Goal: Information Seeking & Learning: Learn about a topic

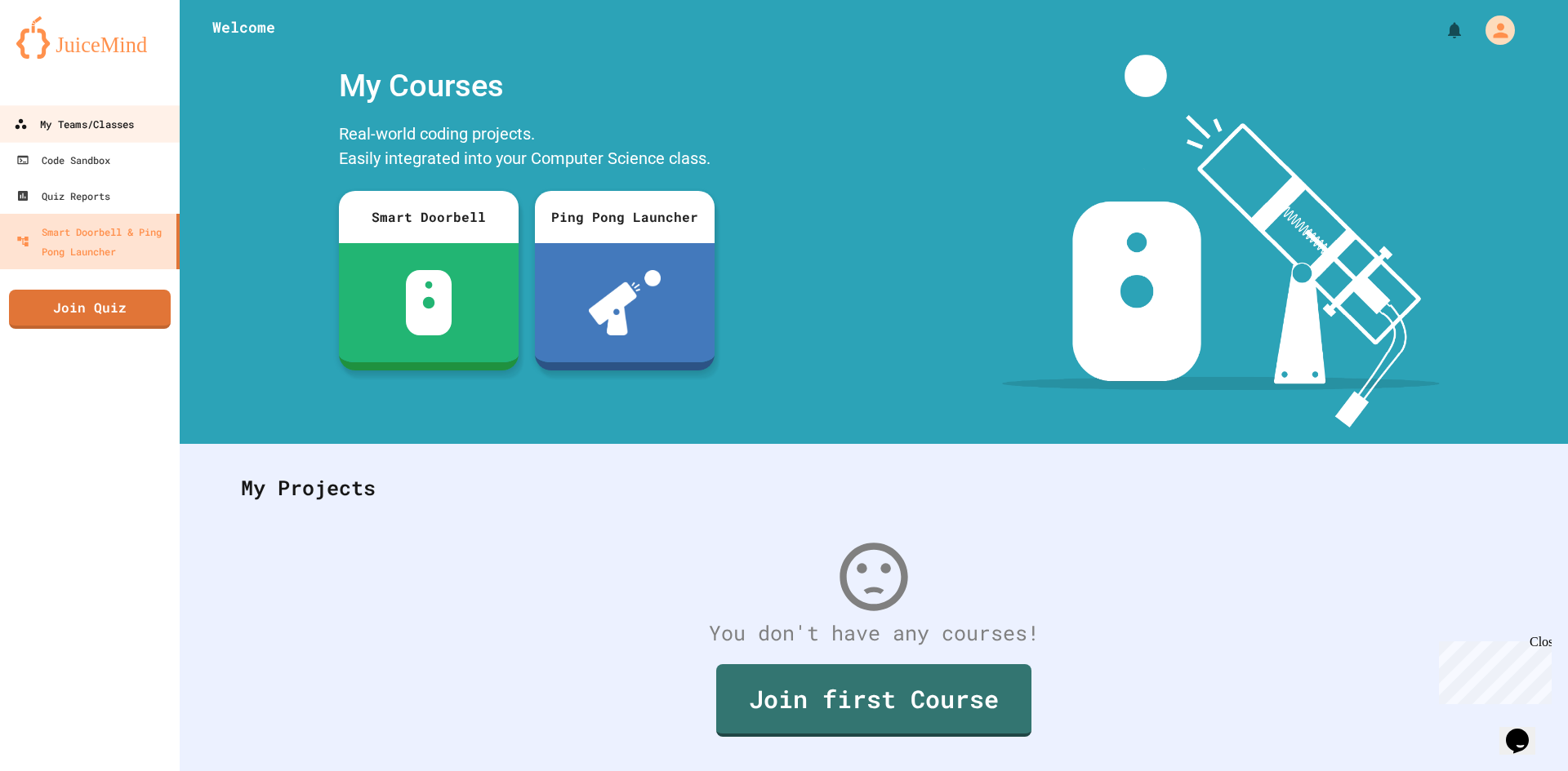
click at [93, 107] on link "My Teams/Classes" at bounding box center [89, 123] width 185 height 37
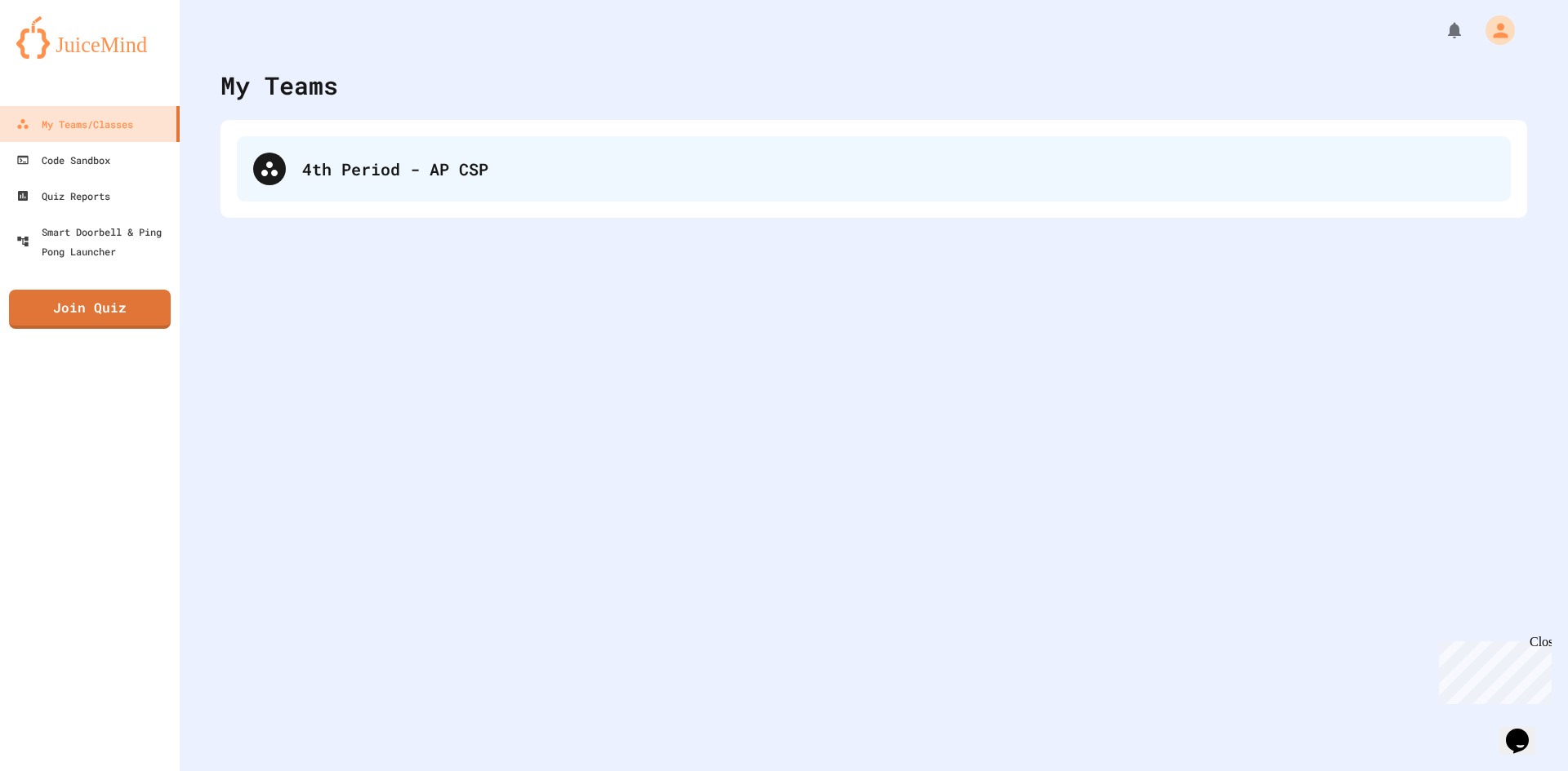
click at [405, 154] on div "4th Period - AP CSP" at bounding box center [873, 168] width 1274 height 65
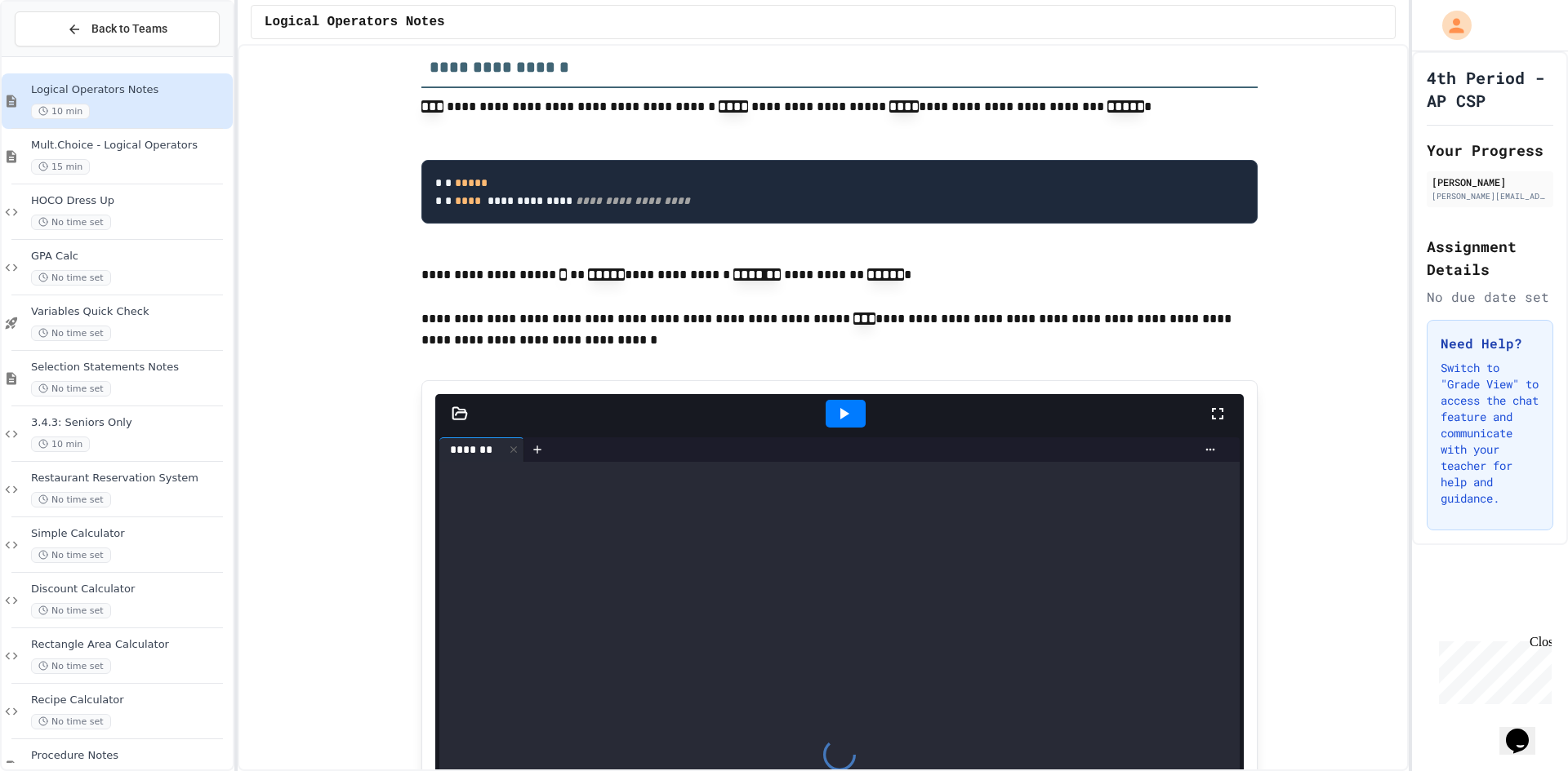
scroll to position [1469, 0]
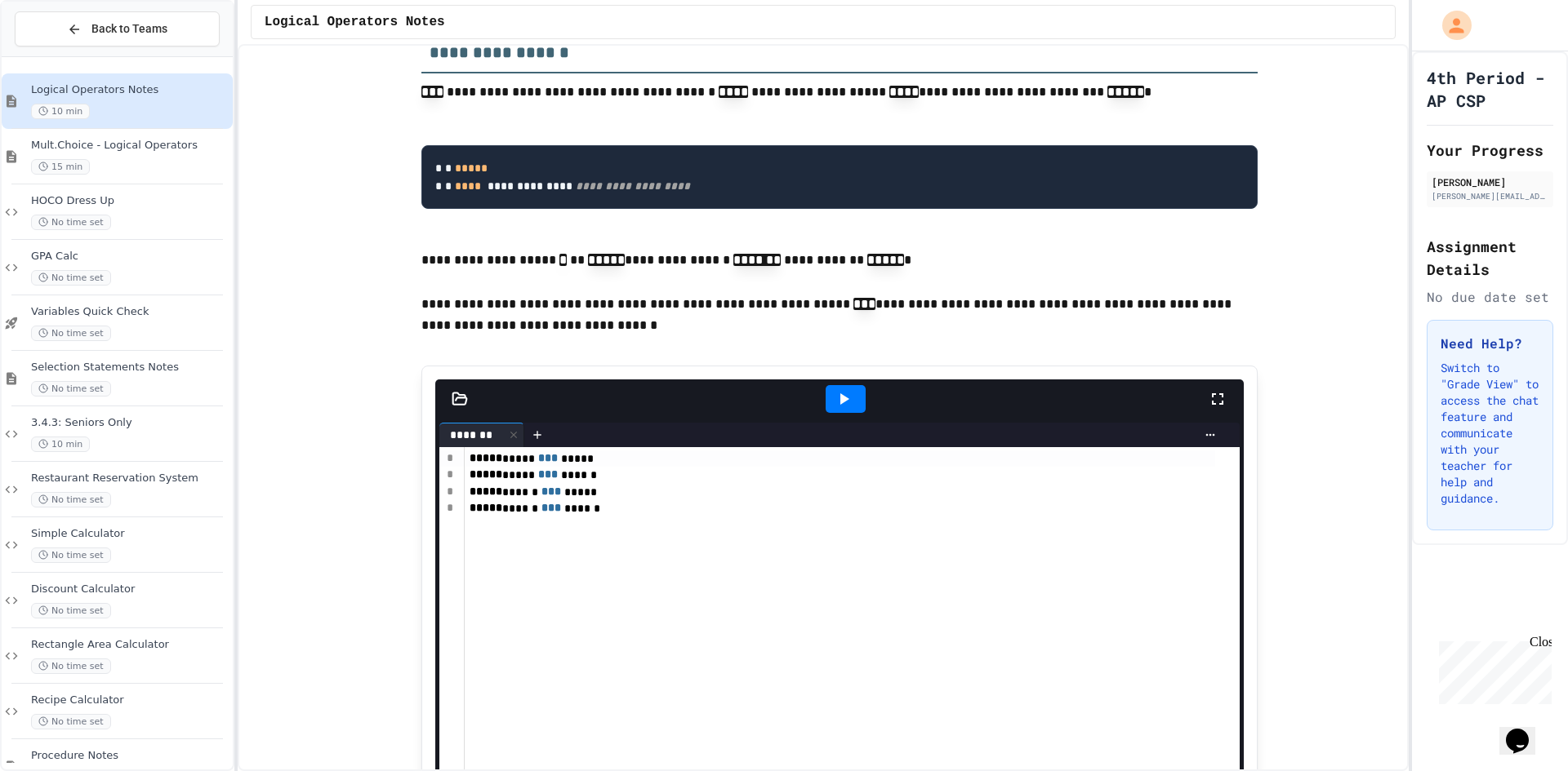
click at [840, 405] on icon at bounding box center [845, 399] width 9 height 12
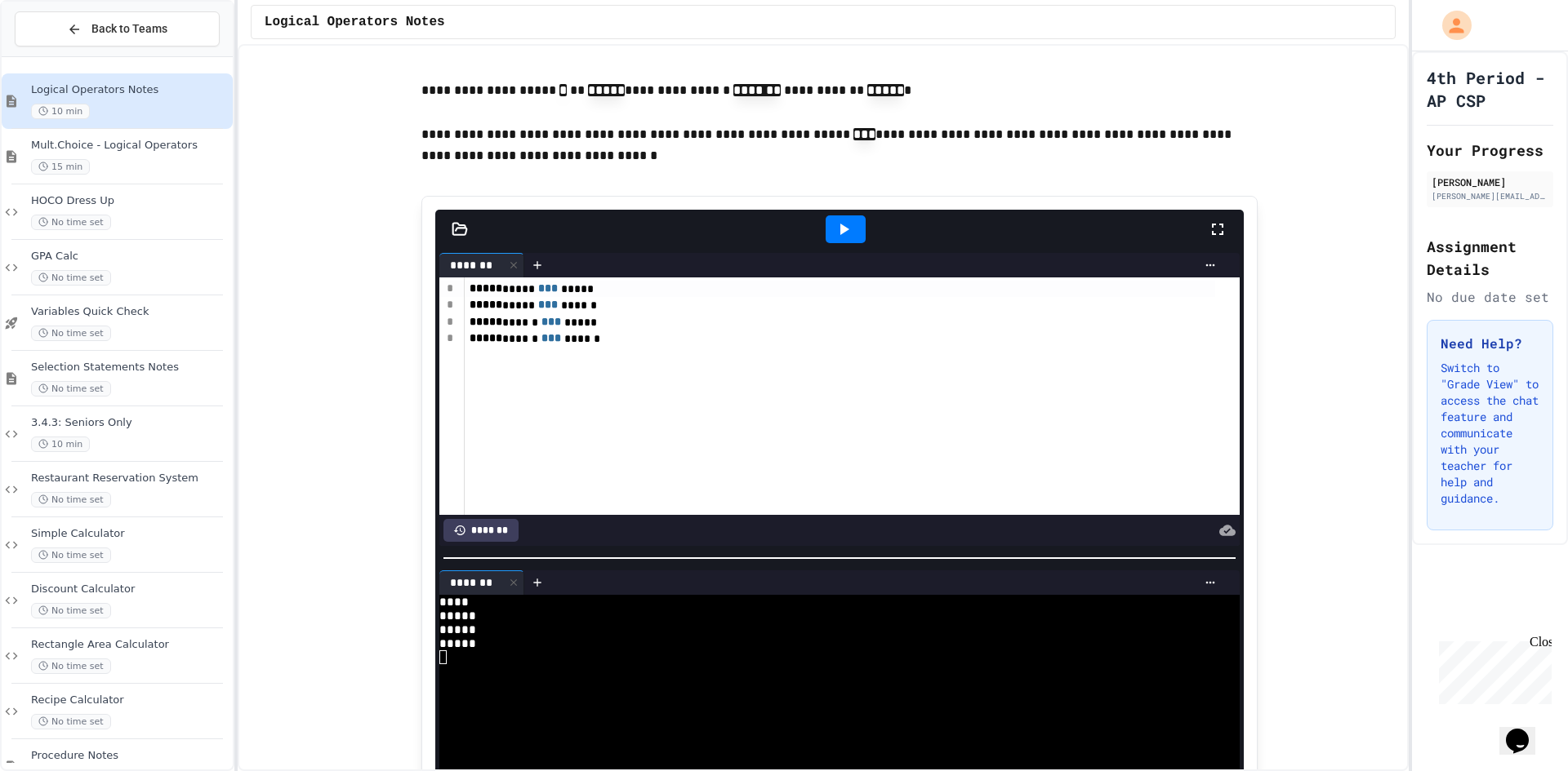
scroll to position [1641, 0]
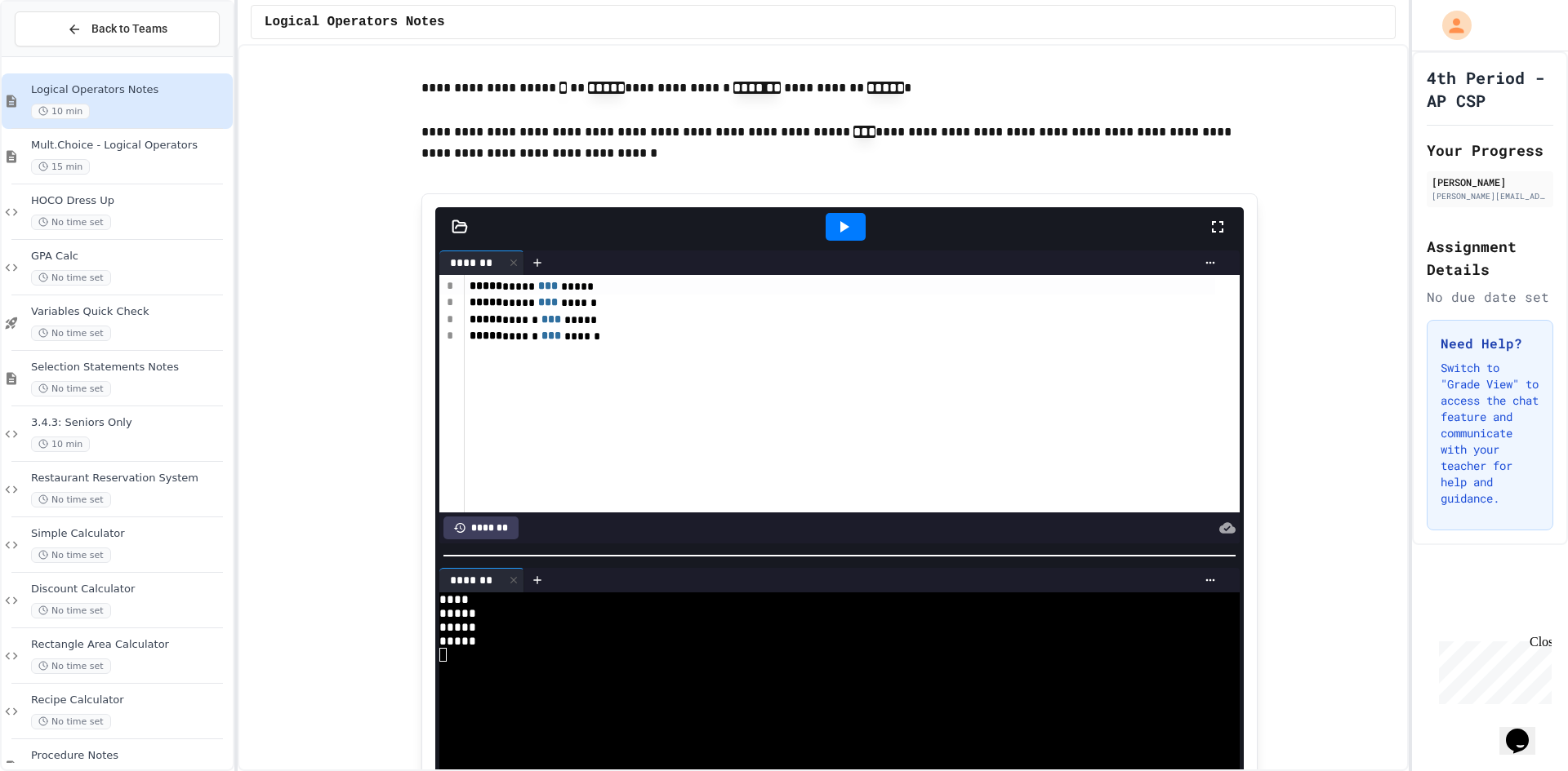
click at [644, 344] on div "***** ****** *** ******" at bounding box center [839, 336] width 750 height 16
click at [844, 237] on icon at bounding box center [844, 227] width 20 height 20
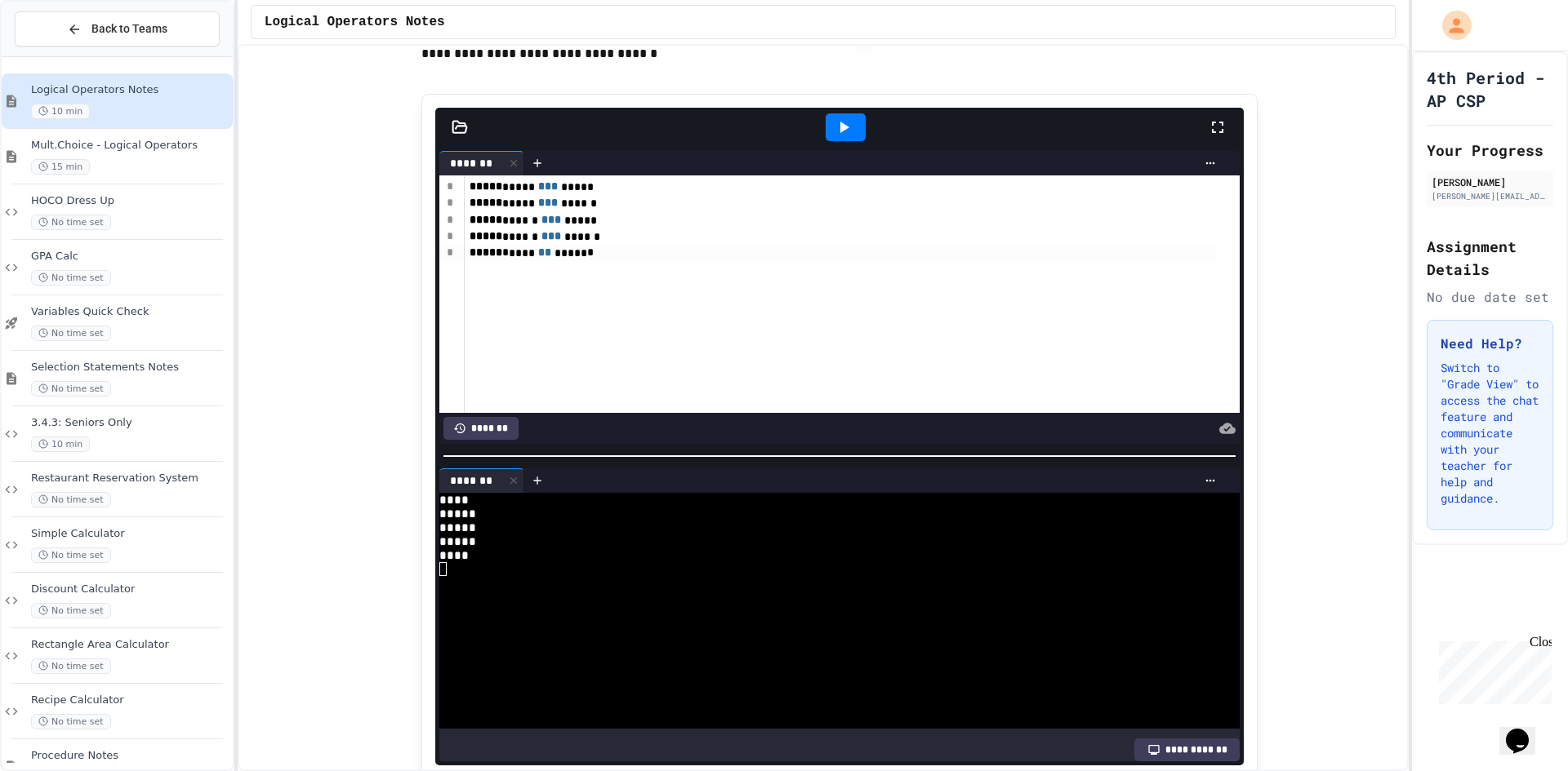
scroll to position [1723, 0]
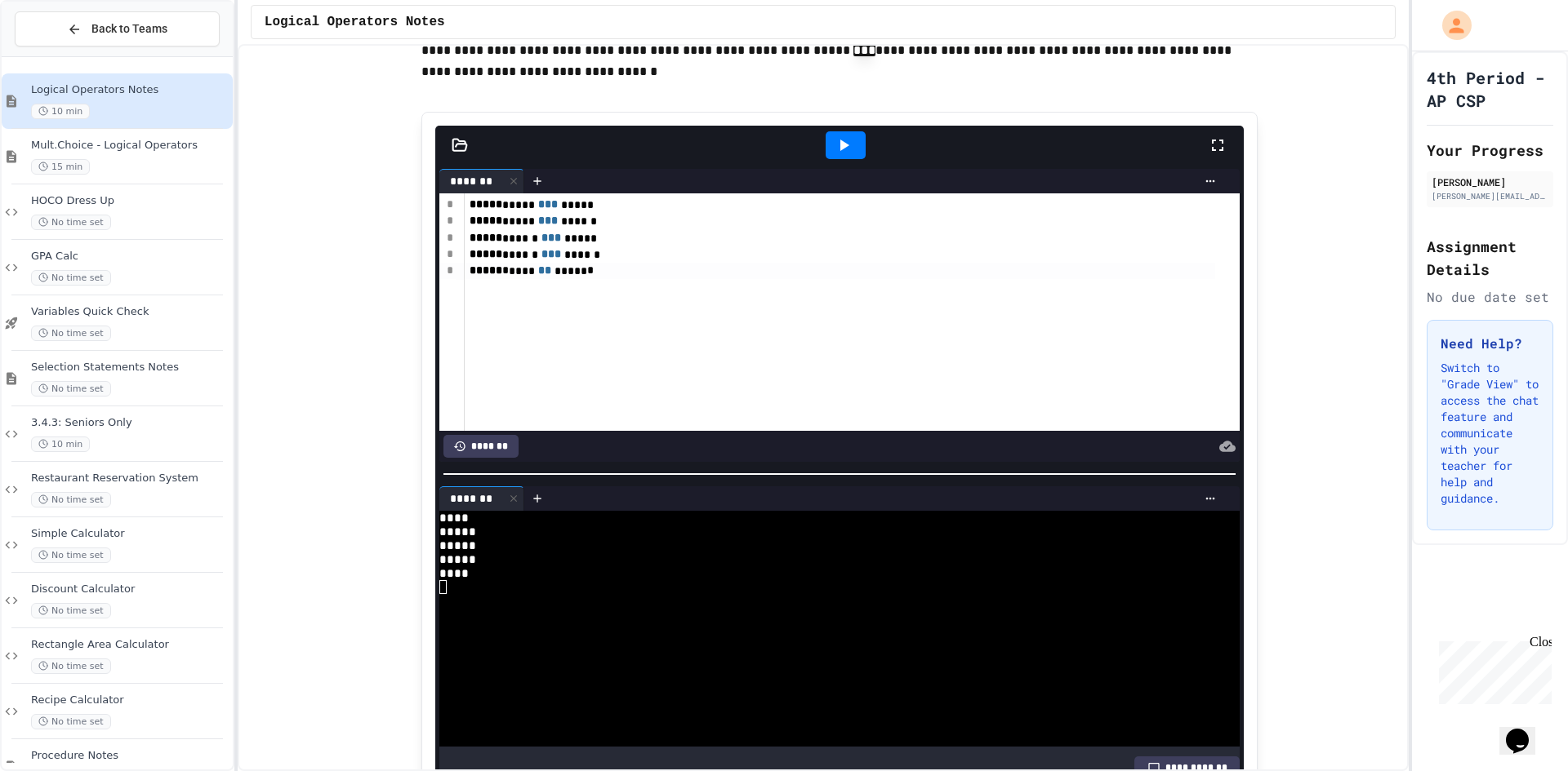
click at [826, 159] on div at bounding box center [845, 145] width 40 height 28
click at [826, 150] on icon at bounding box center [829, 145] width 10 height 10
click at [826, 159] on div at bounding box center [845, 145] width 40 height 28
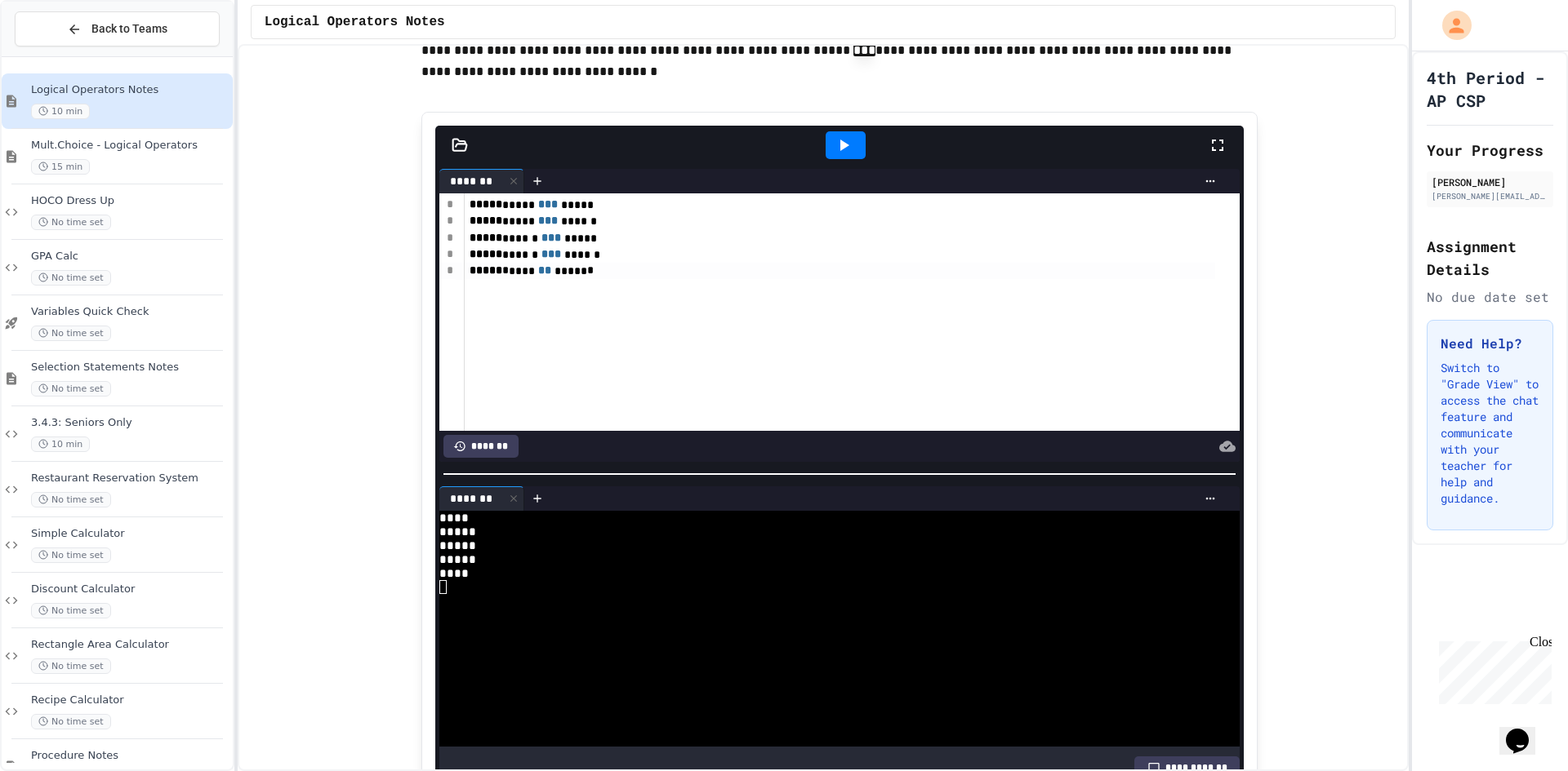
click at [826, 159] on div at bounding box center [845, 145] width 40 height 28
click at [826, 161] on div at bounding box center [845, 145] width 74 height 31
click at [826, 159] on div "*******" at bounding box center [846, 145] width 91 height 28
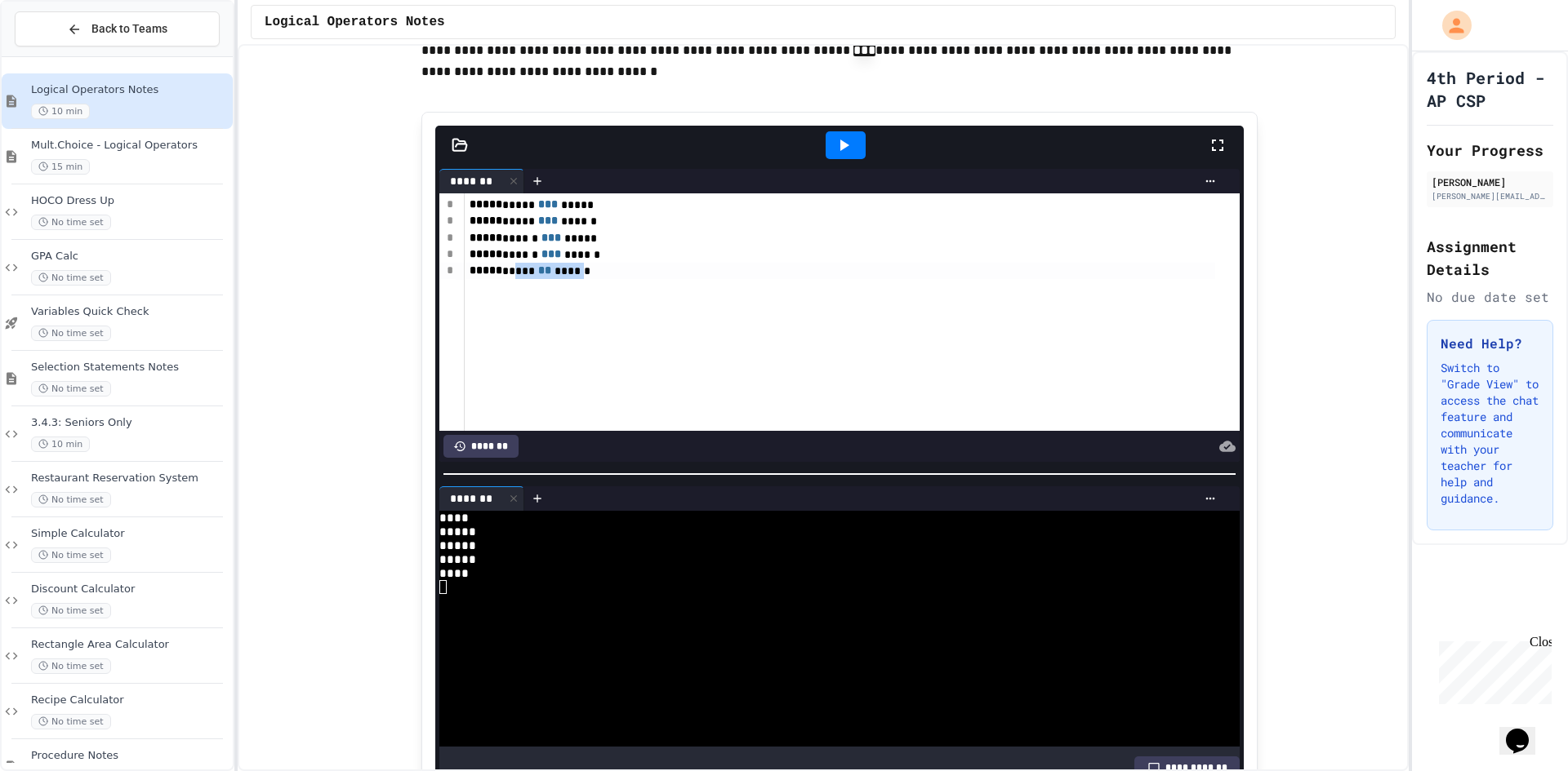
drag, startPoint x: 581, startPoint y: 309, endPoint x: 505, endPoint y: 312, distance: 76.1
click at [505, 279] on div "***** ***** ** ******" at bounding box center [839, 271] width 750 height 16
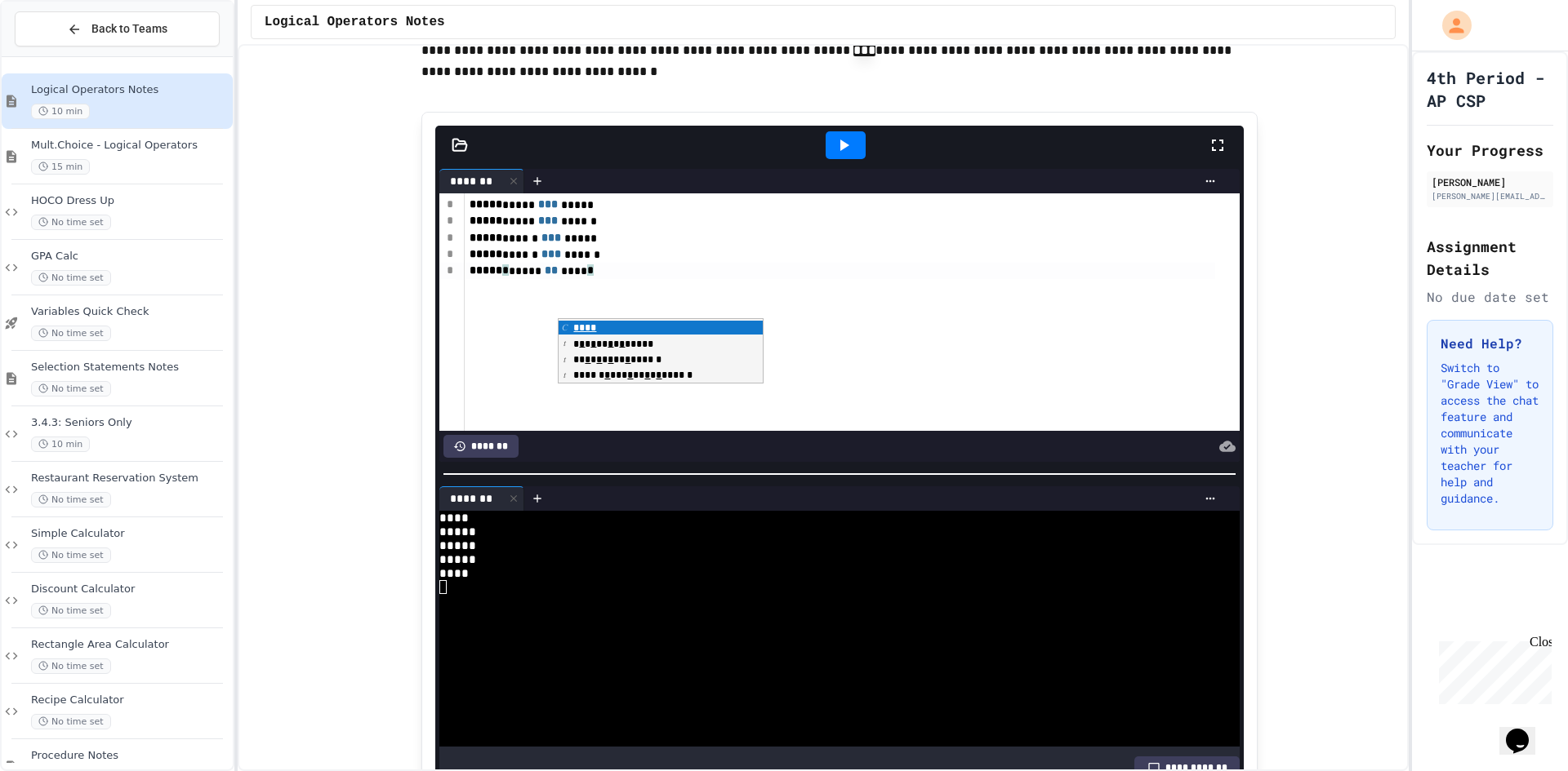
click at [837, 155] on icon at bounding box center [844, 145] width 20 height 20
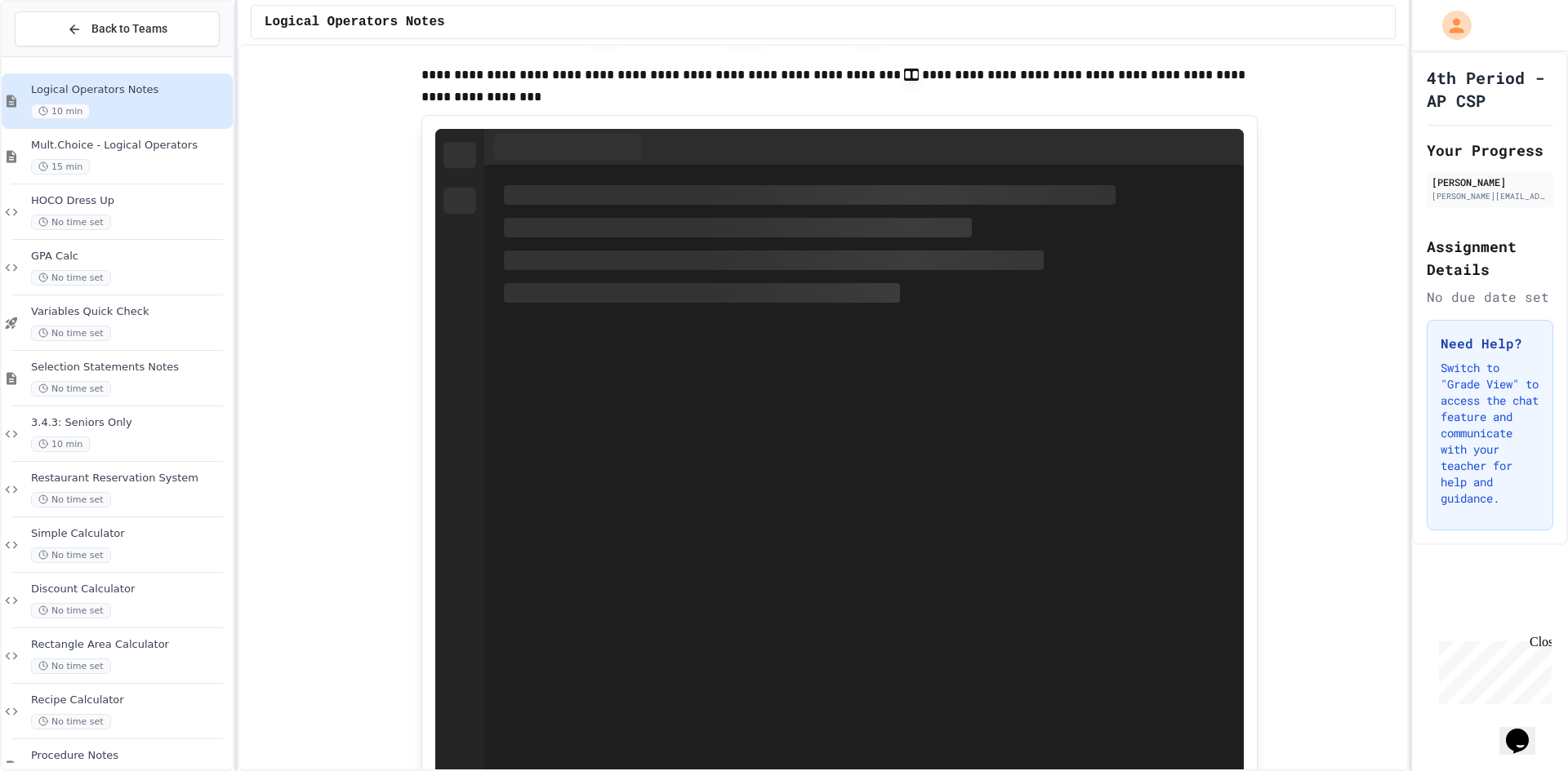
scroll to position [2783, 0]
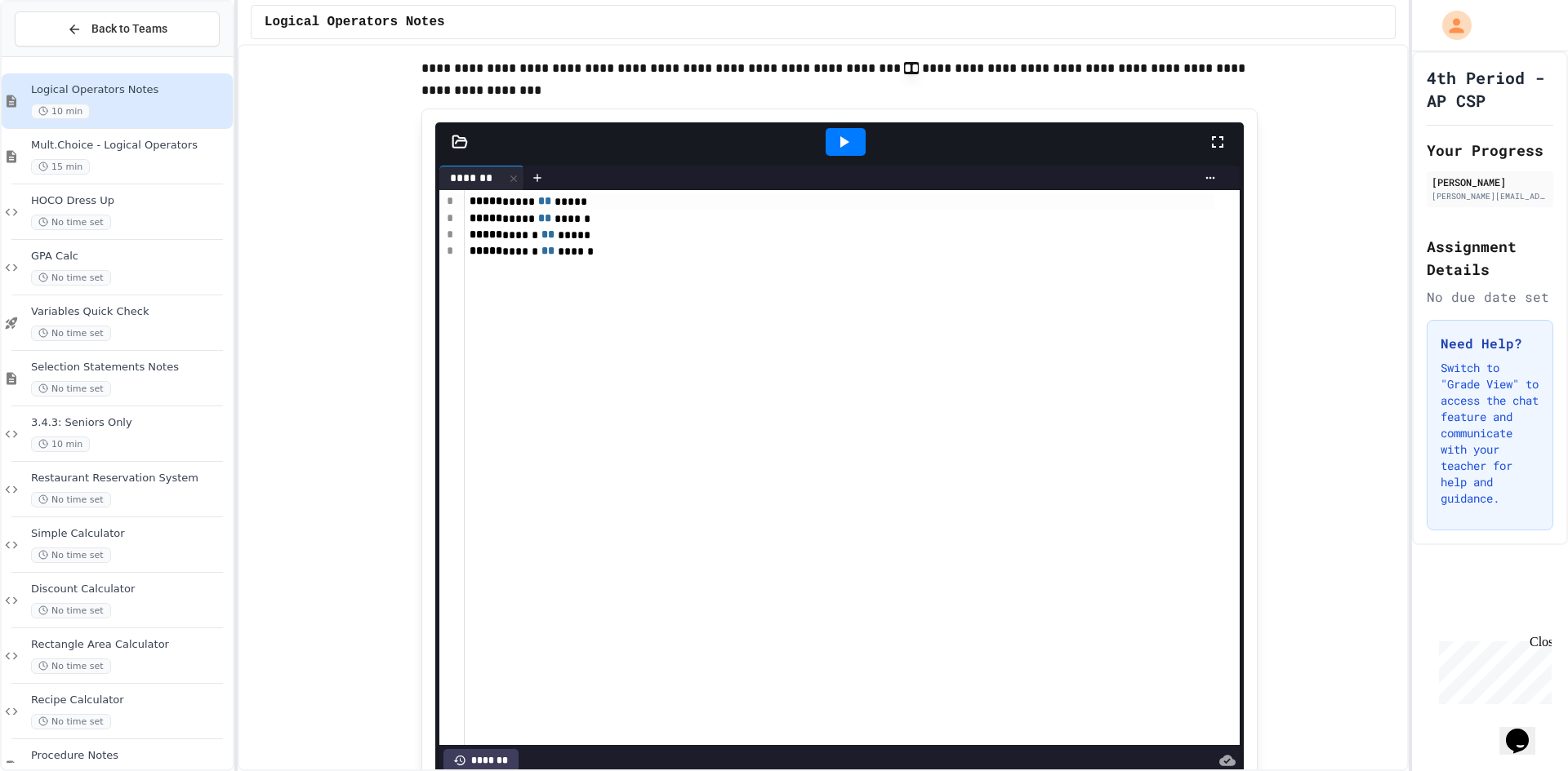
click at [844, 152] on icon at bounding box center [844, 142] width 20 height 20
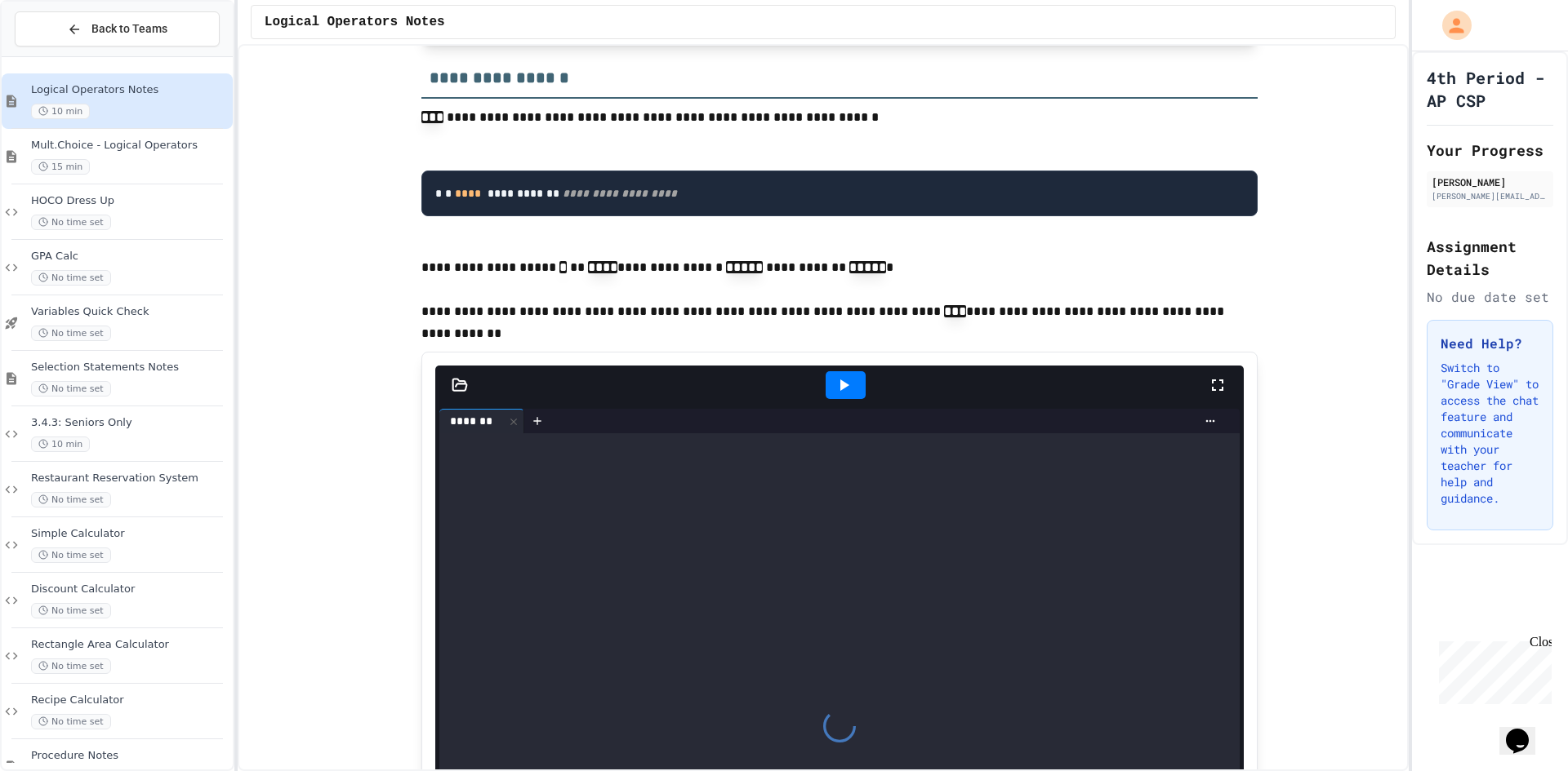
scroll to position [3599, 0]
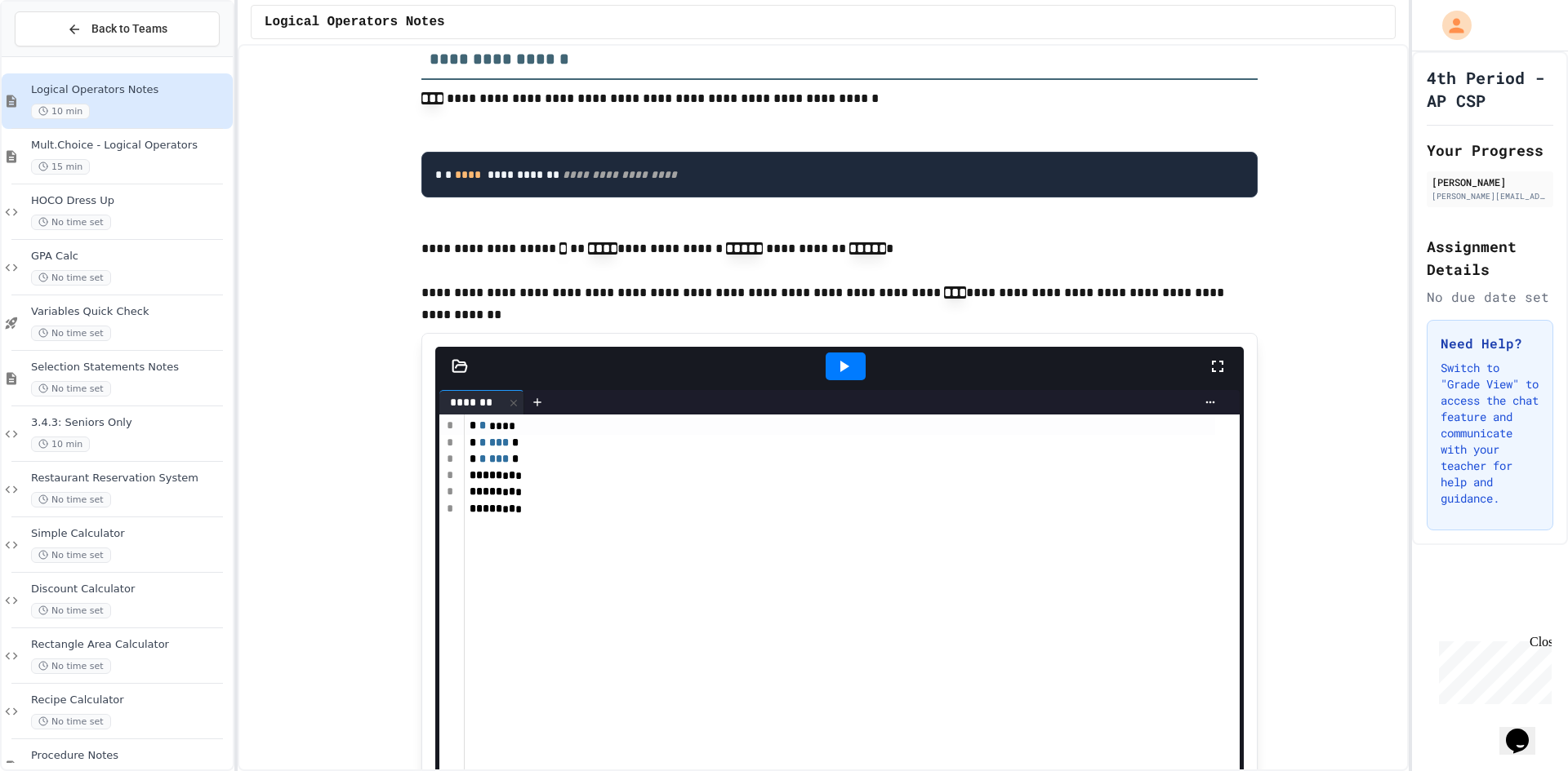
click at [840, 377] on icon at bounding box center [844, 367] width 20 height 20
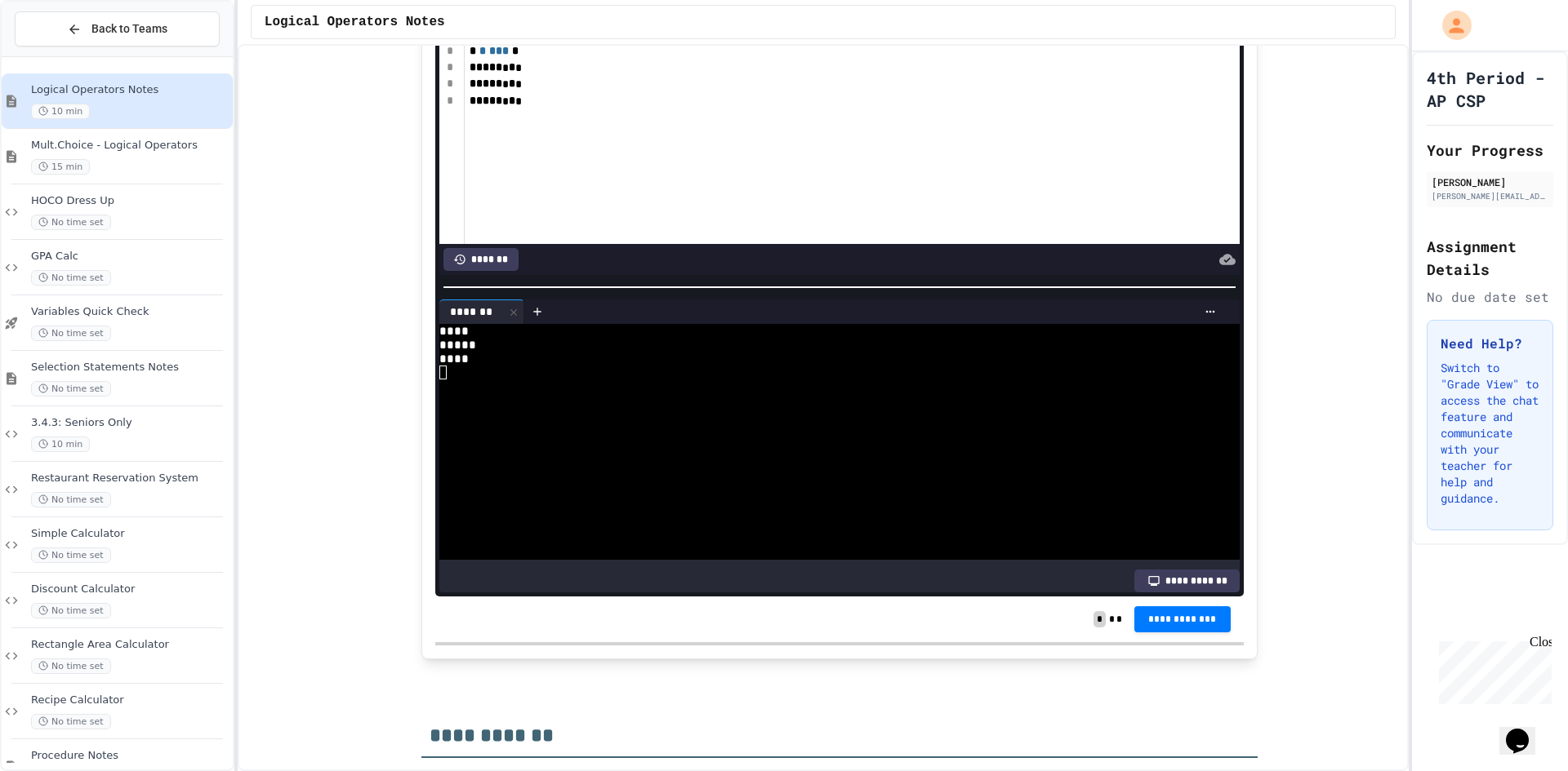
scroll to position [3926, 0]
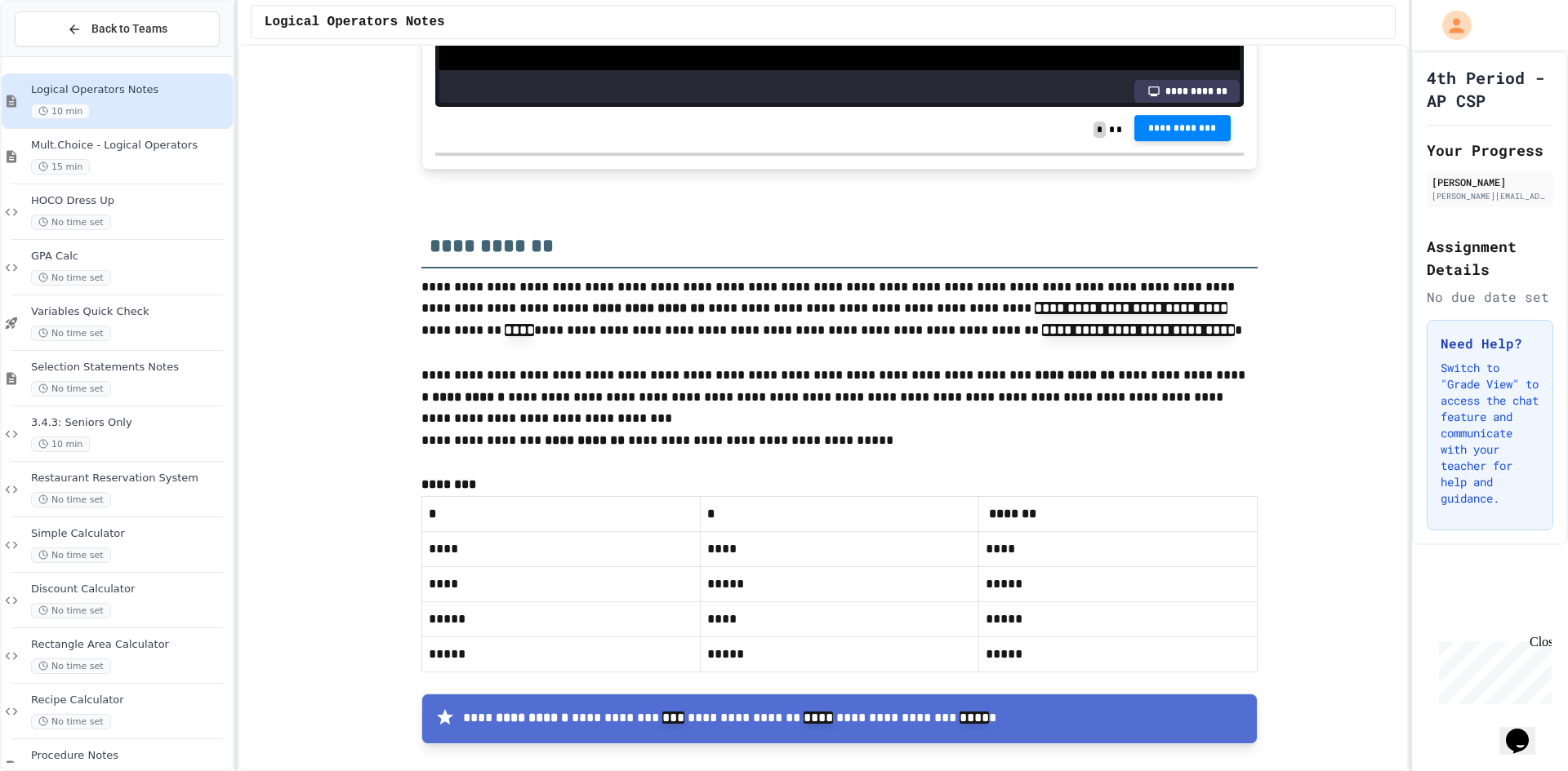
click at [1159, 141] on button "**********" at bounding box center [1182, 128] width 97 height 26
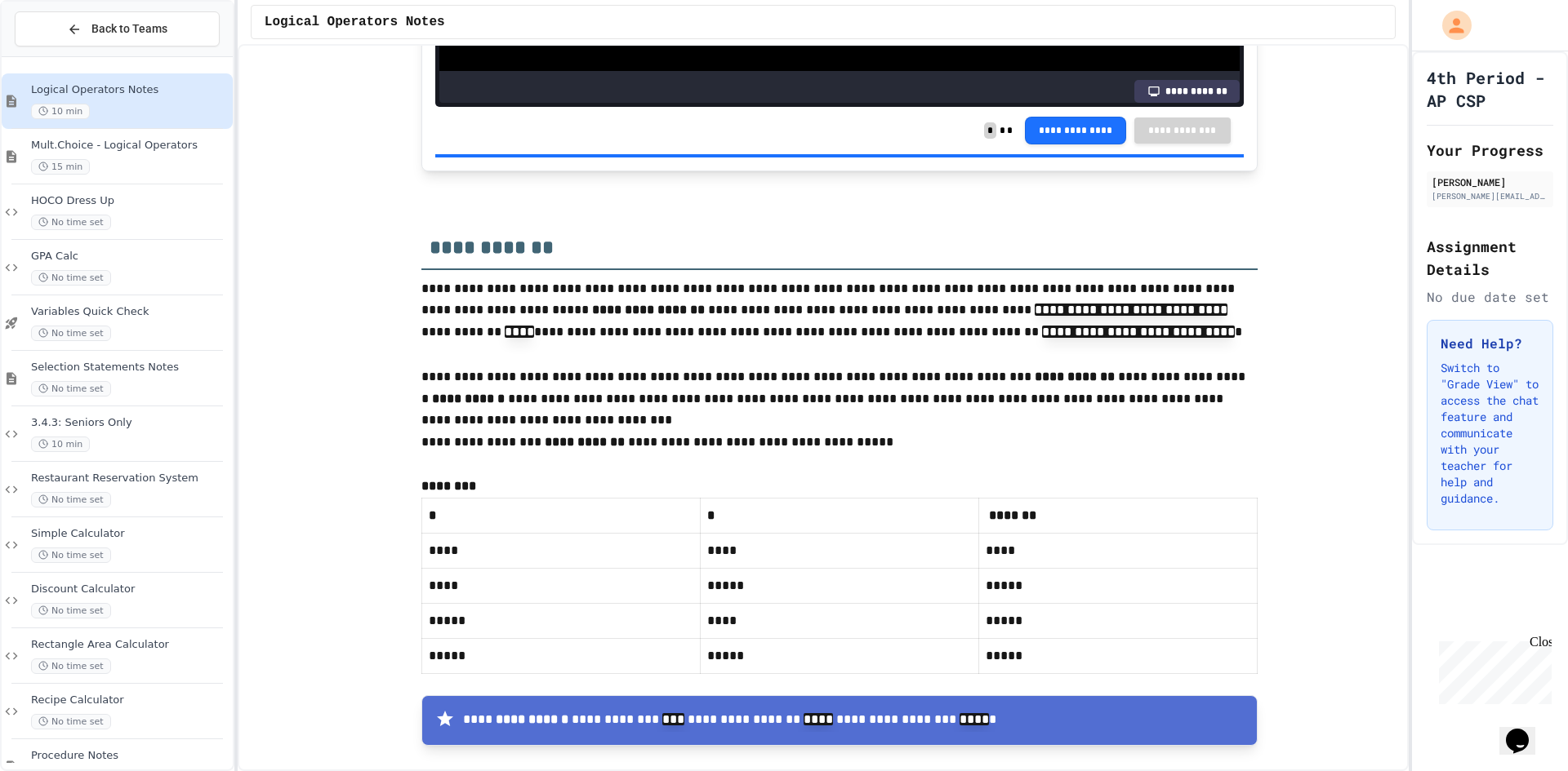
scroll to position [4496, 0]
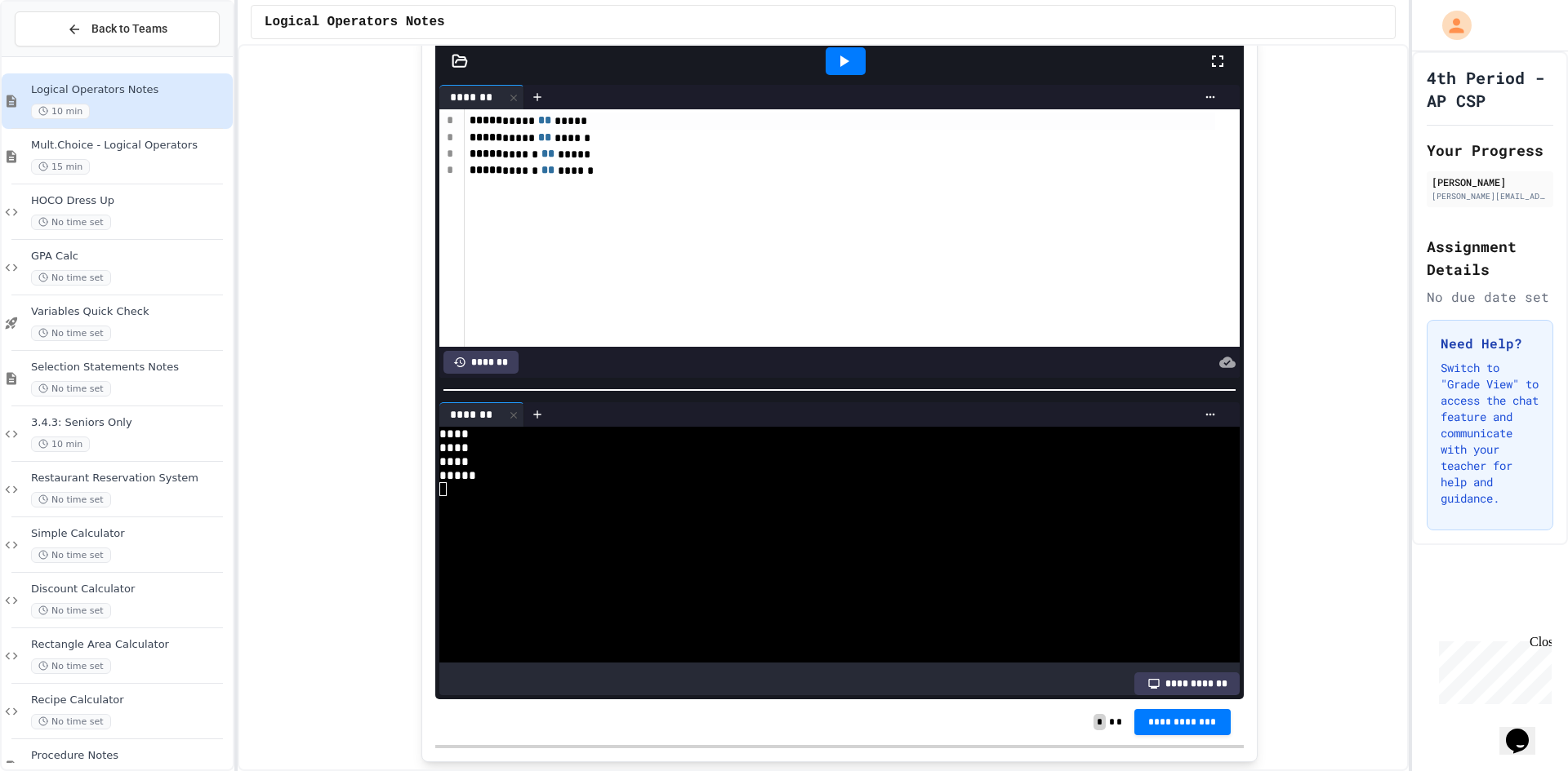
scroll to position [3273, 0]
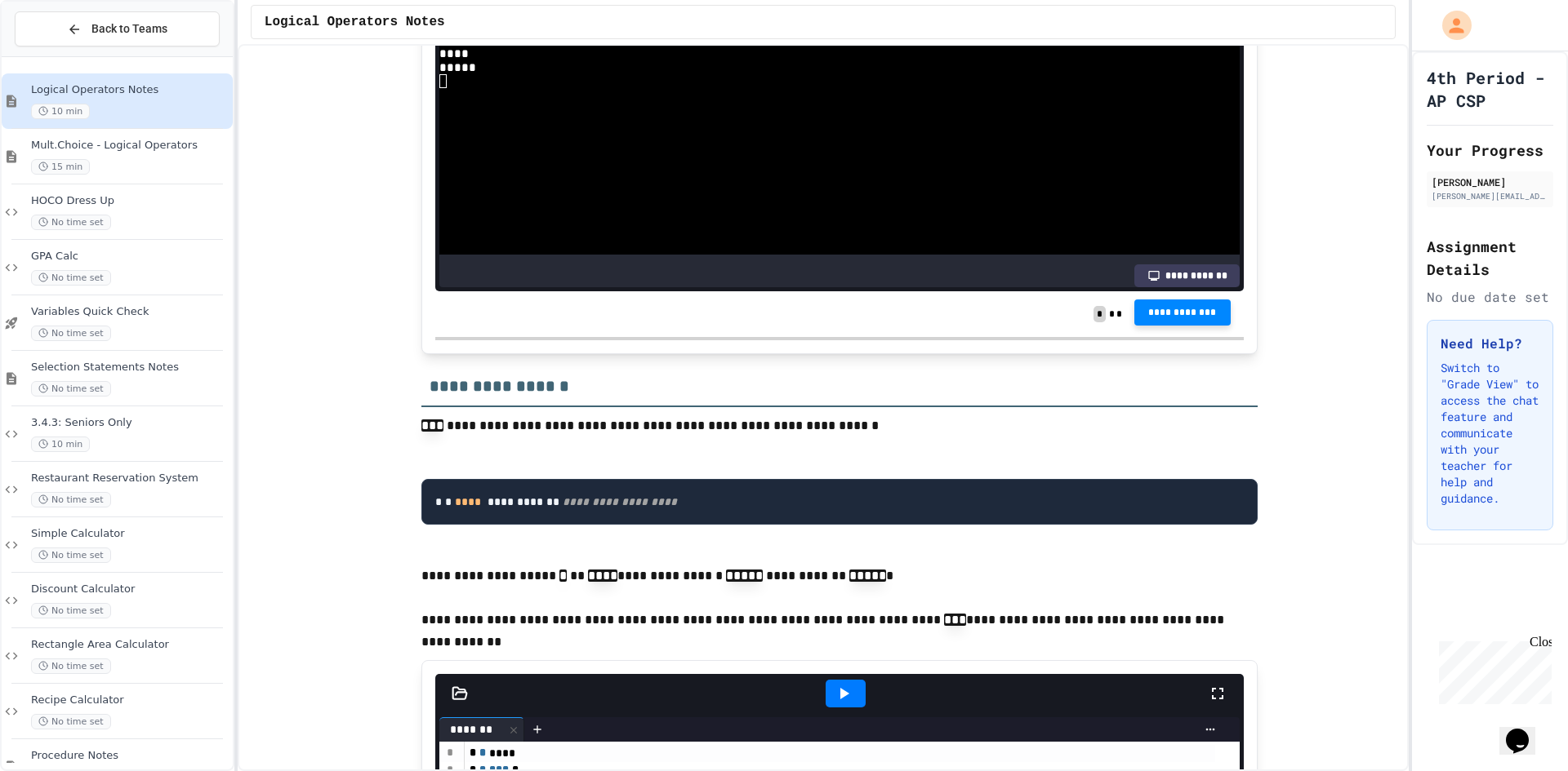
click at [1157, 326] on button "**********" at bounding box center [1182, 312] width 97 height 26
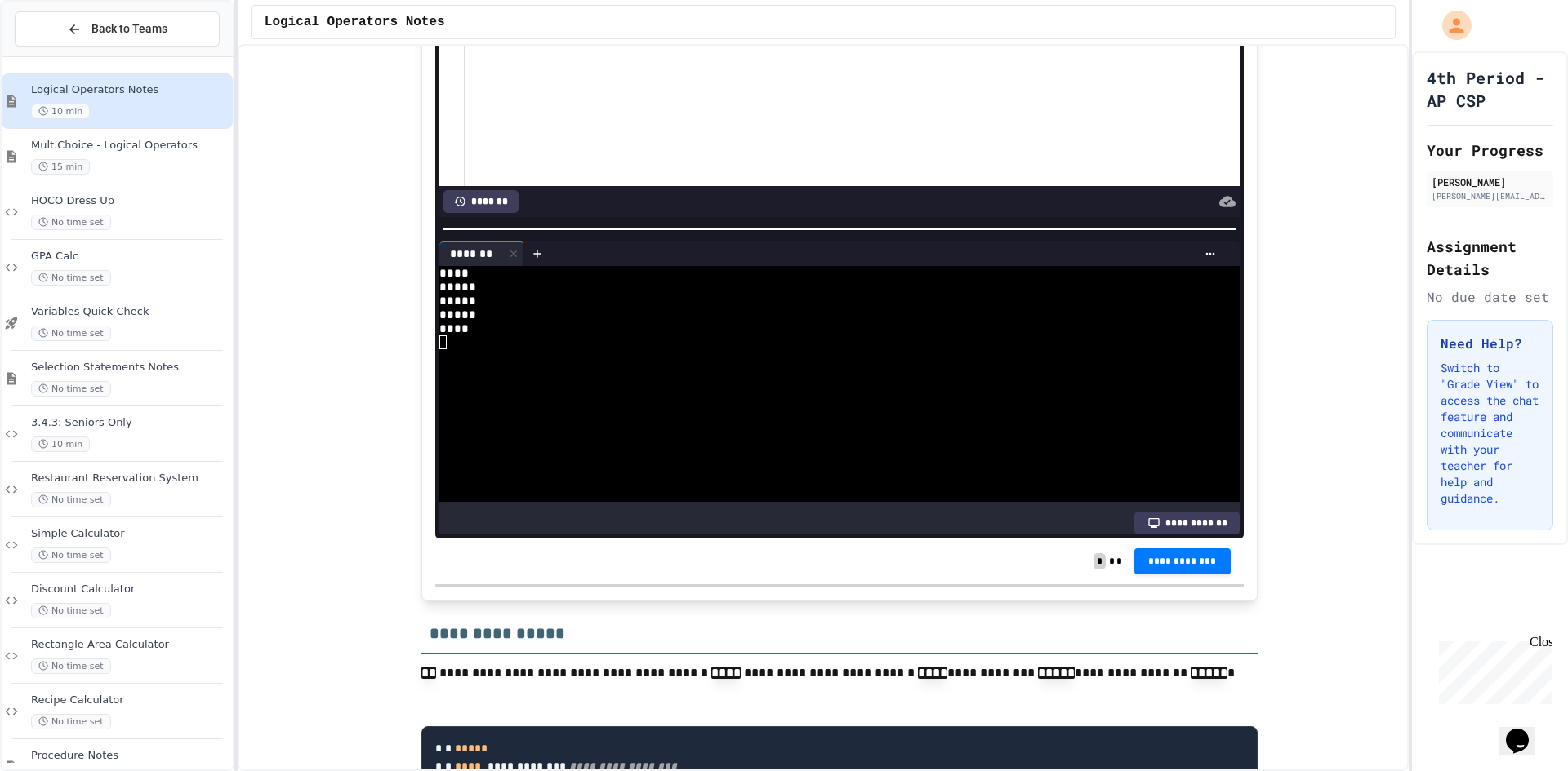
scroll to position [1967, 0]
click at [1153, 568] on span "**********" at bounding box center [1182, 561] width 70 height 13
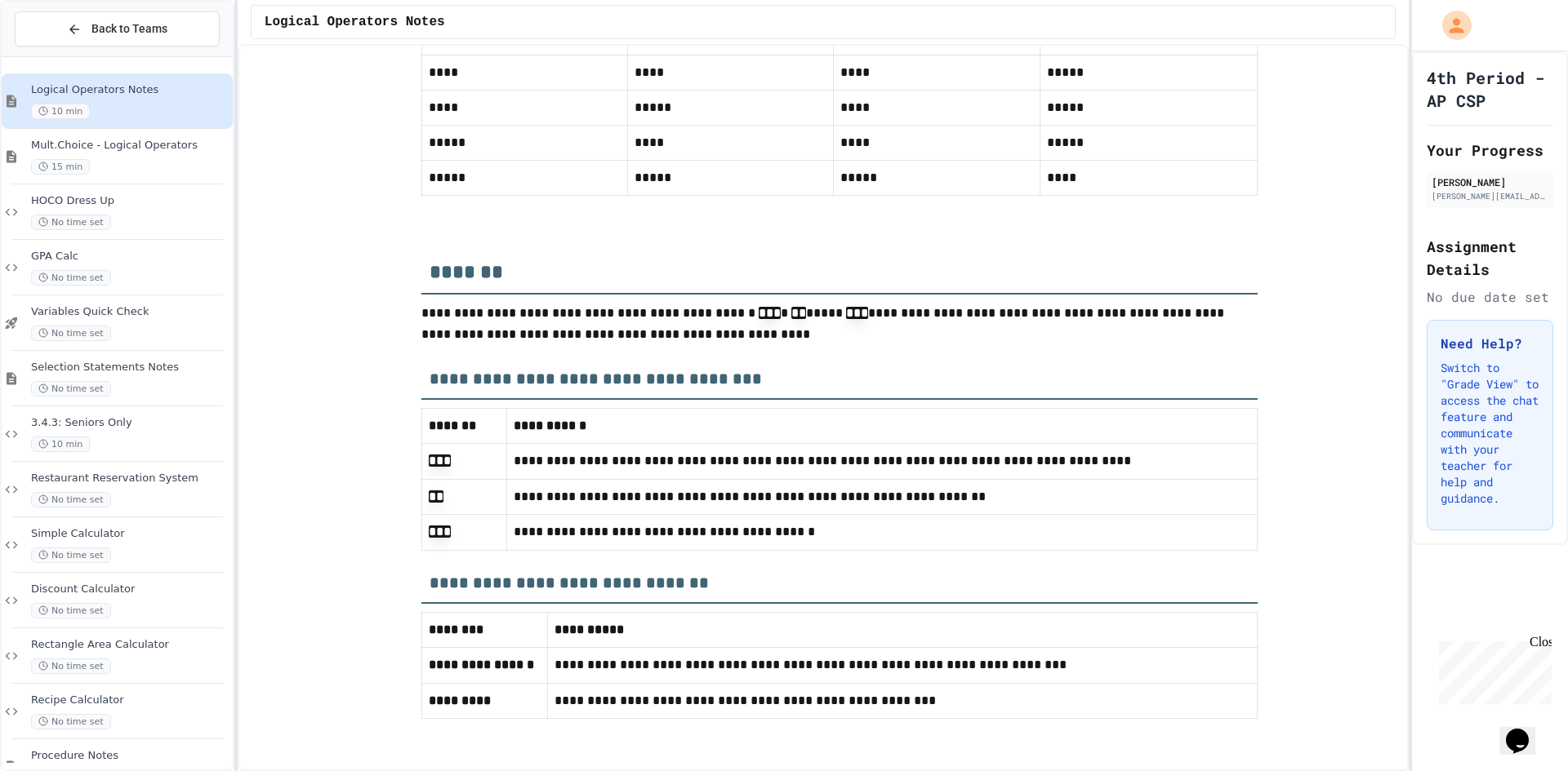
scroll to position [6904, 0]
click at [112, 146] on span "Mult.Choice - Logical Operators" at bounding box center [131, 146] width 199 height 14
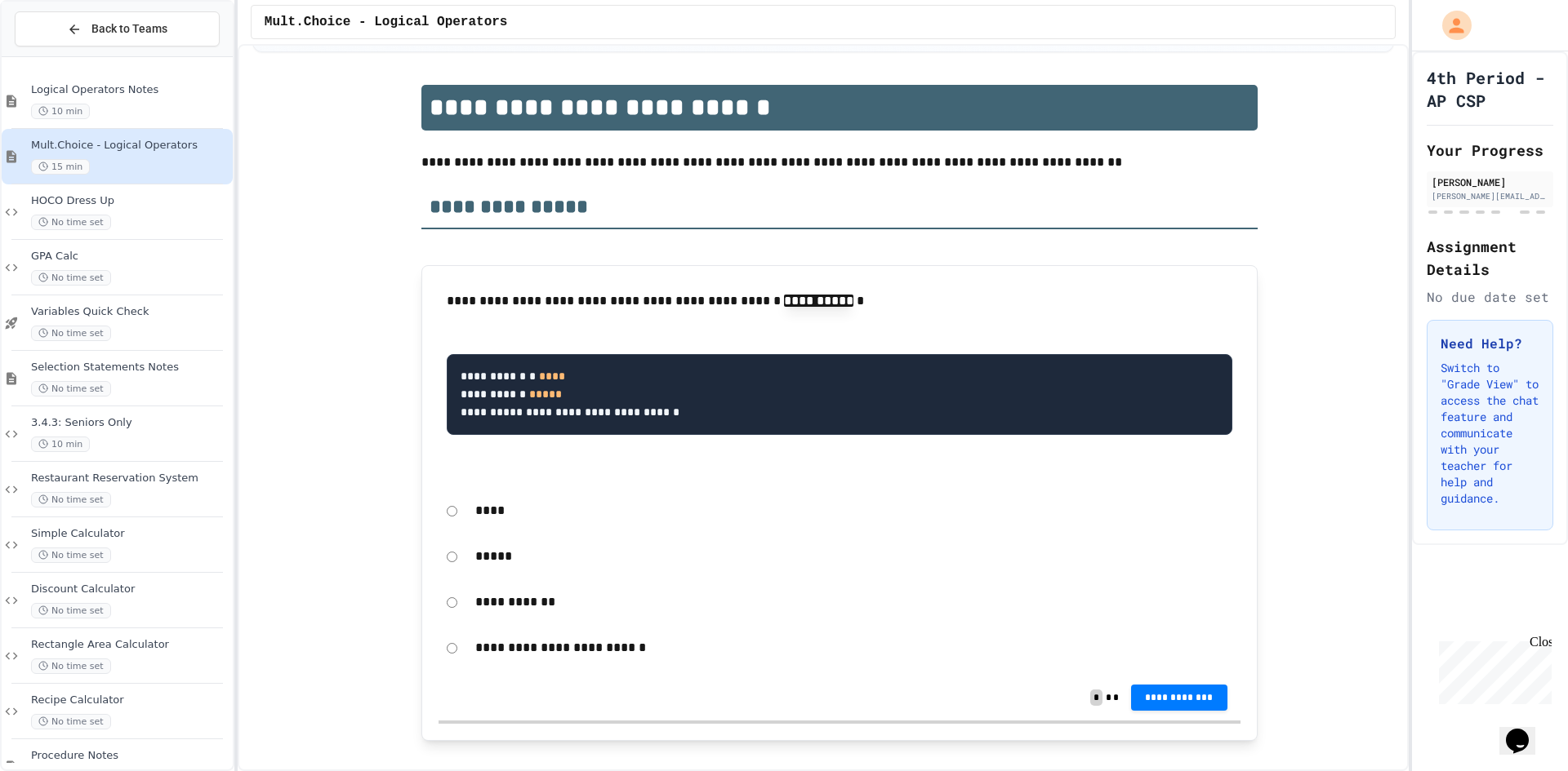
scroll to position [163, 0]
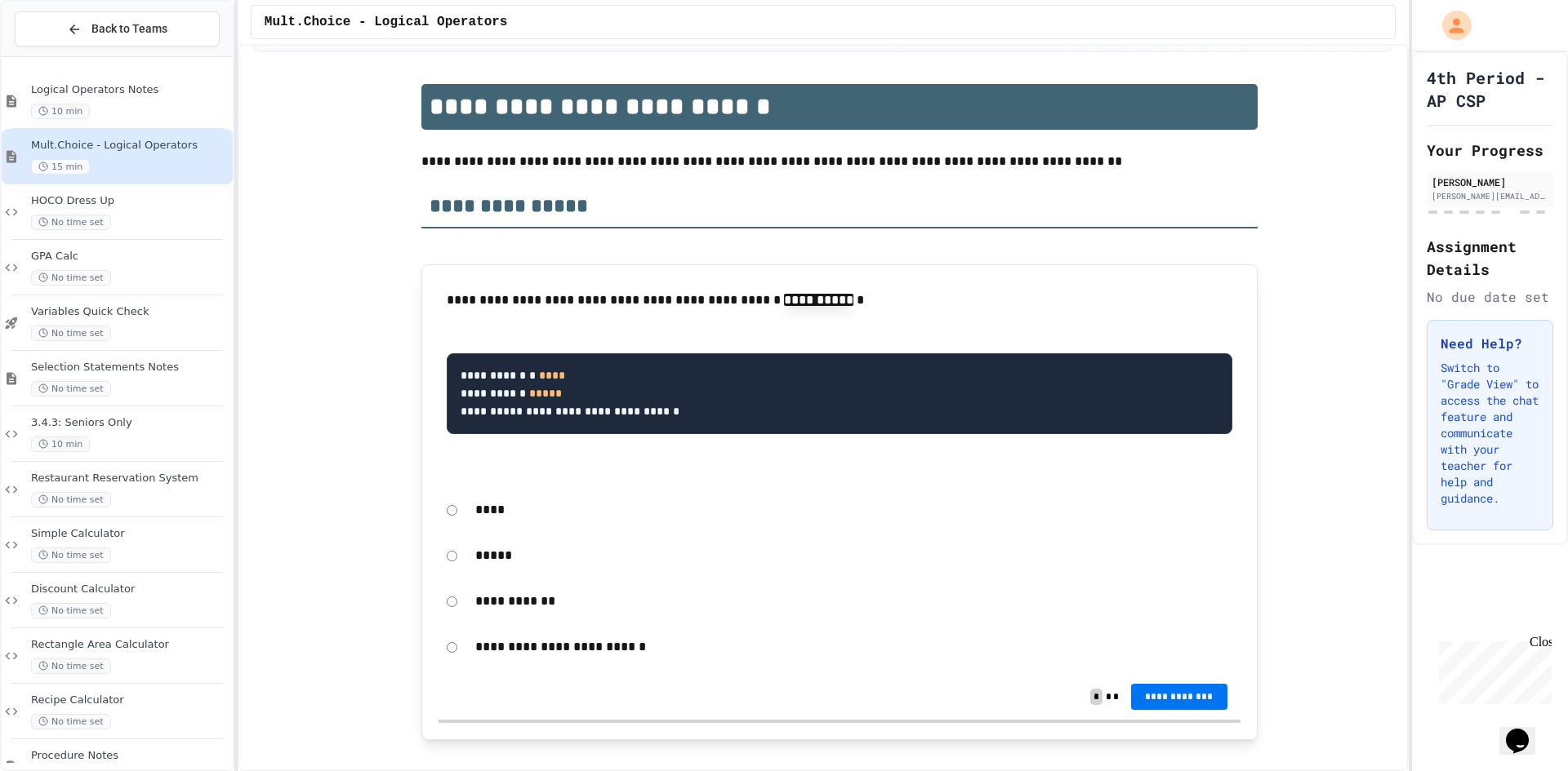
click at [1171, 694] on span "**********" at bounding box center [1179, 697] width 70 height 13
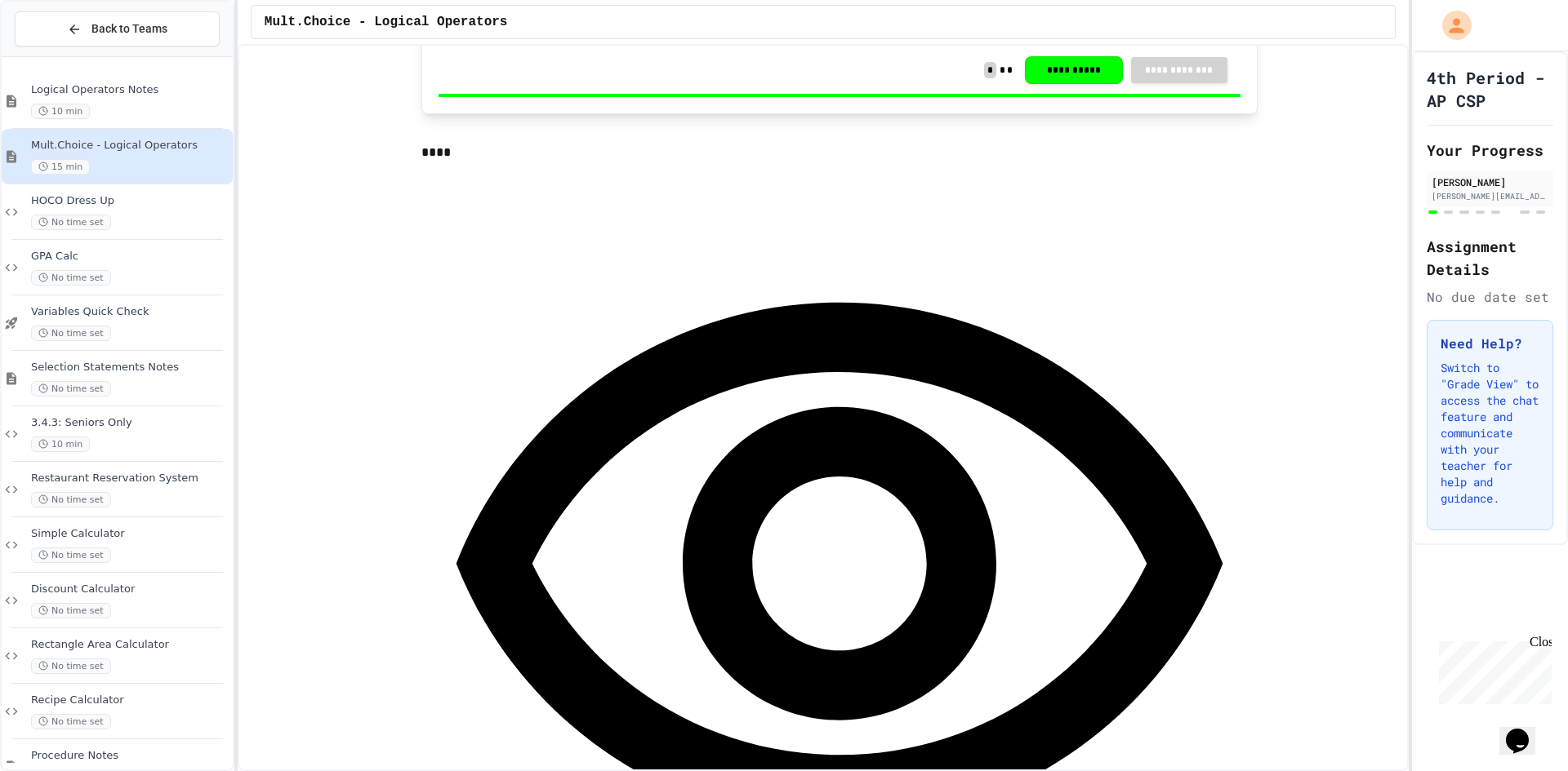
scroll to position [816, 0]
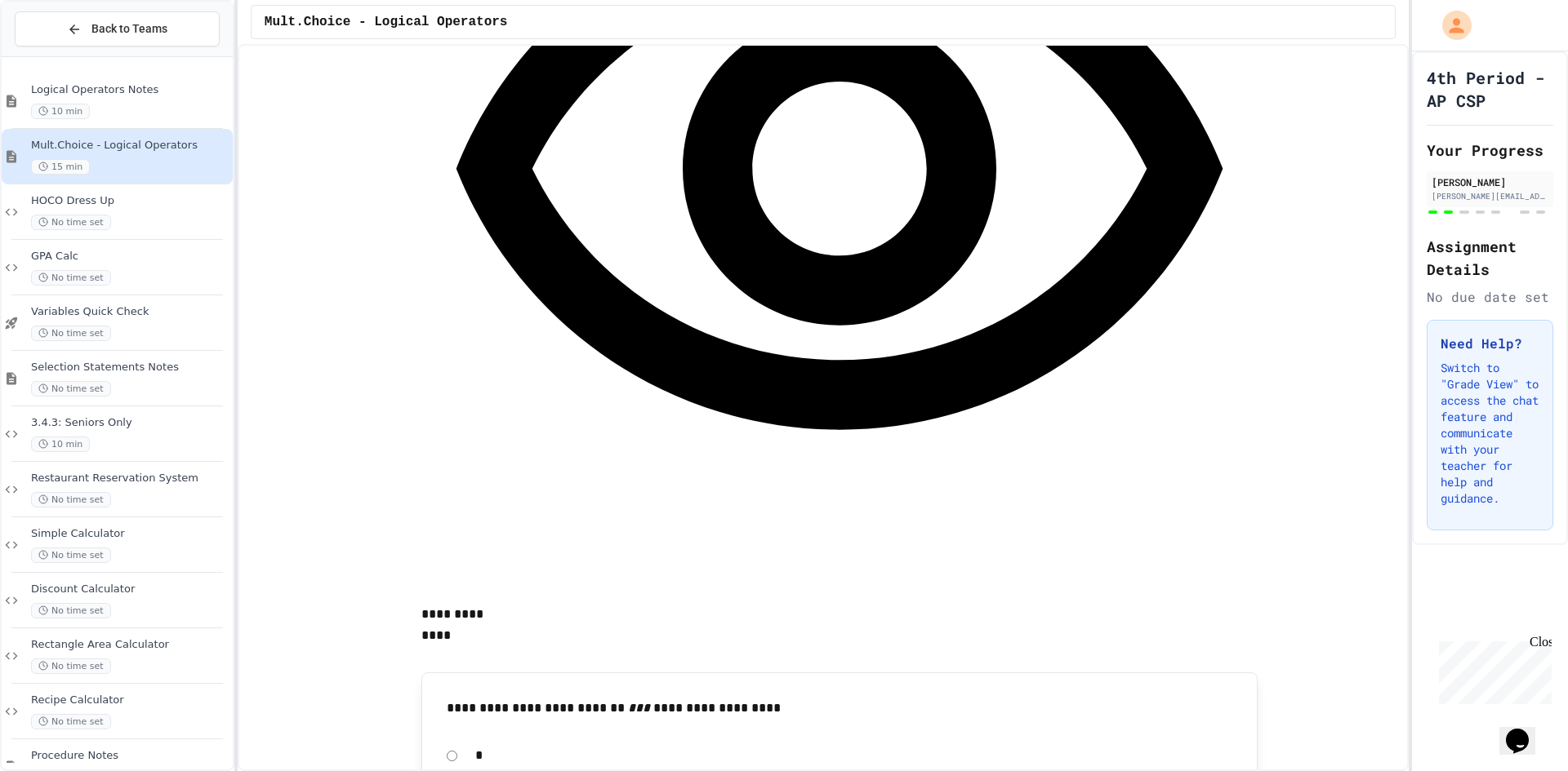
scroll to position [1224, 0]
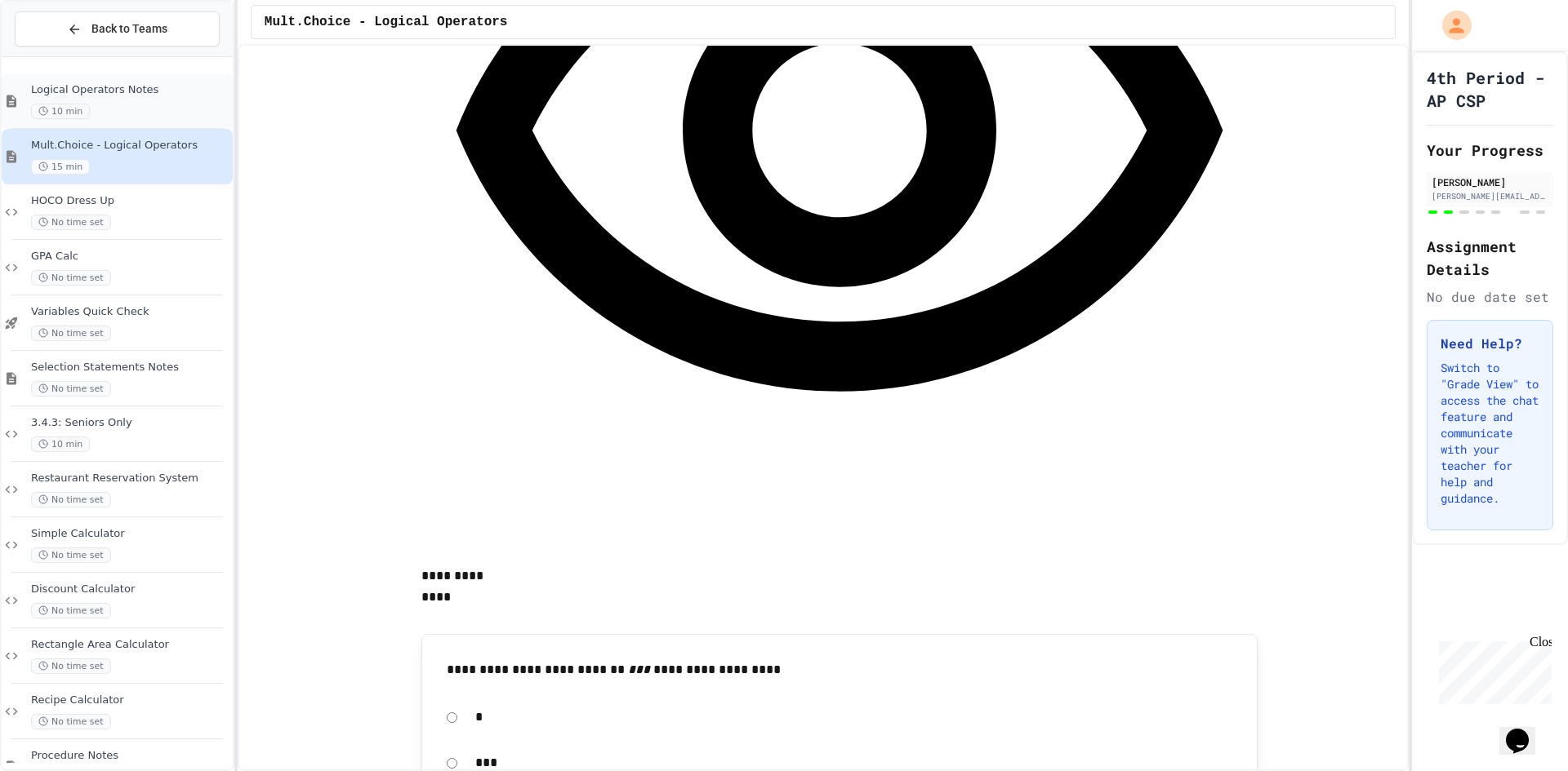
click at [174, 100] on div "Logical Operators Notes 10 min" at bounding box center [131, 101] width 199 height 36
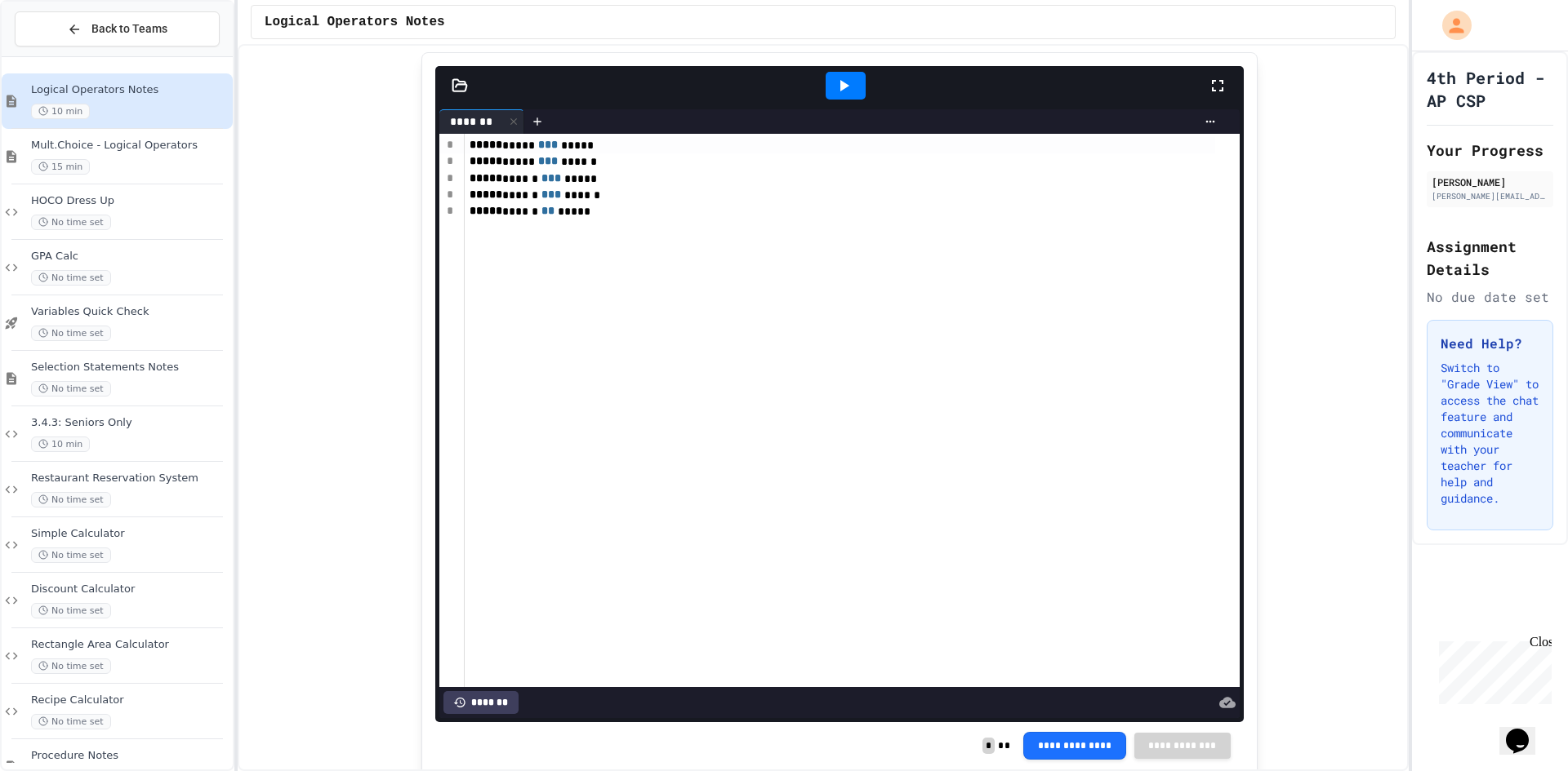
scroll to position [1714, 0]
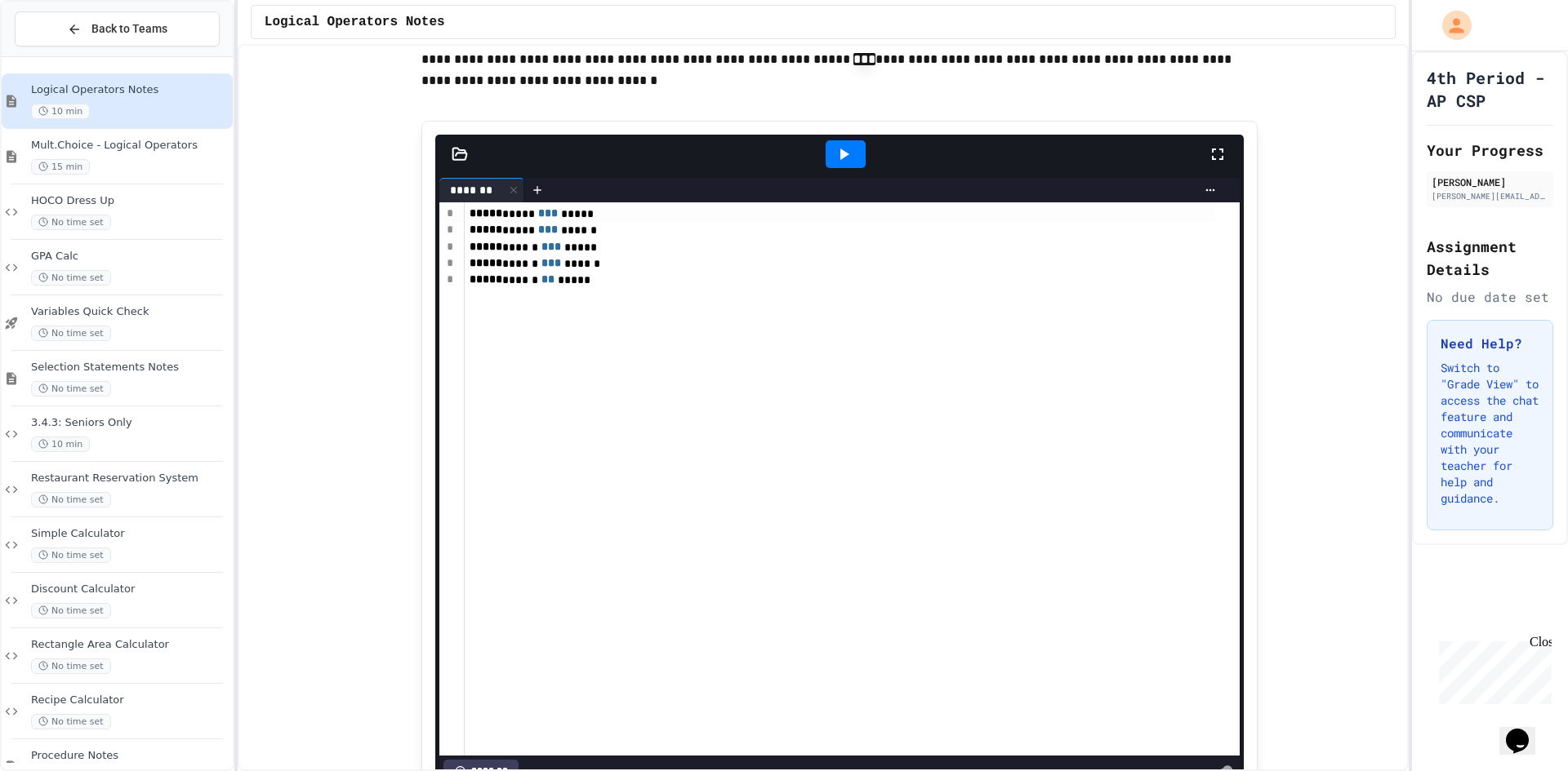
click at [846, 168] on div at bounding box center [845, 154] width 40 height 28
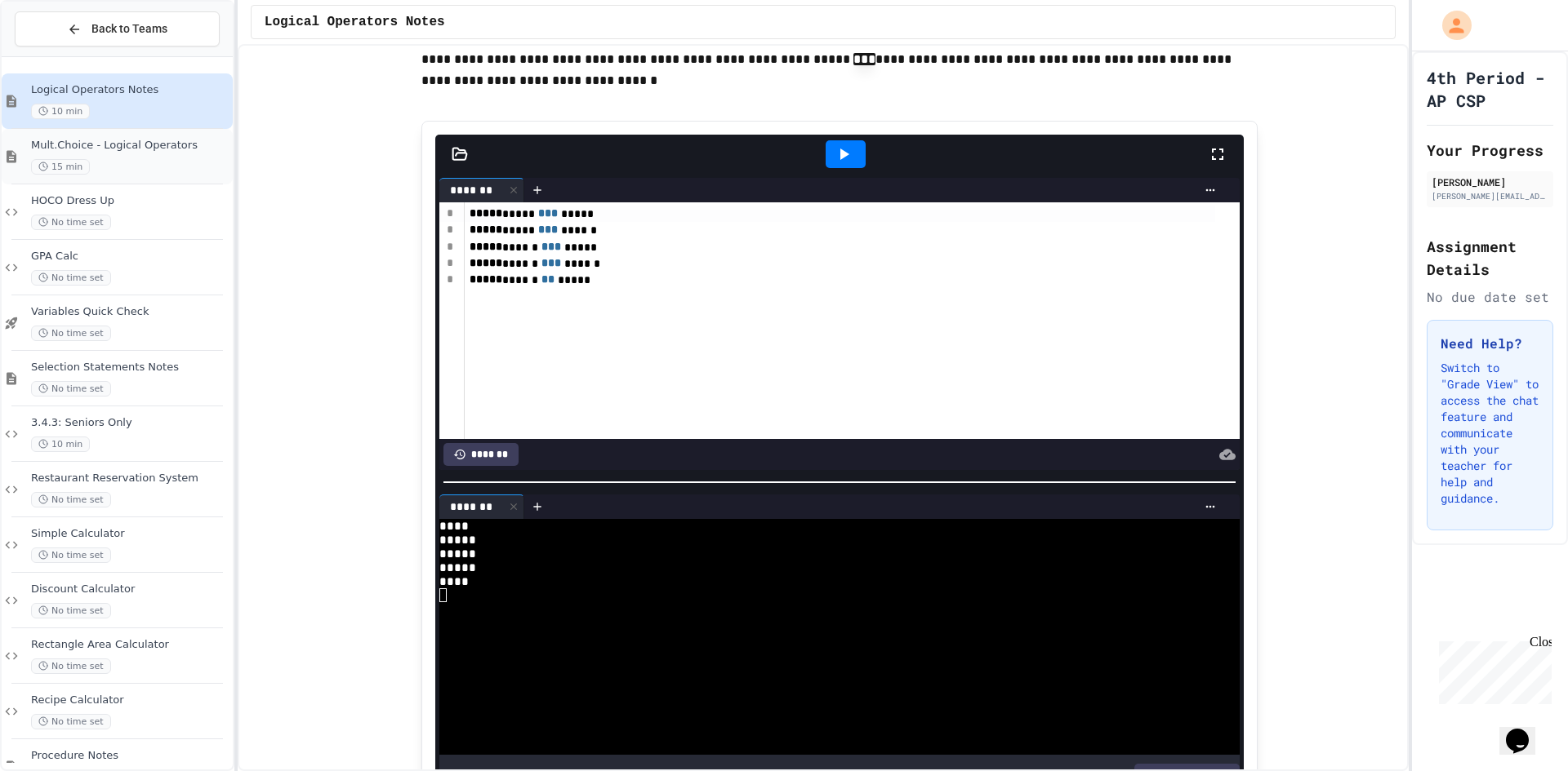
click at [124, 166] on div "15 min" at bounding box center [131, 166] width 199 height 15
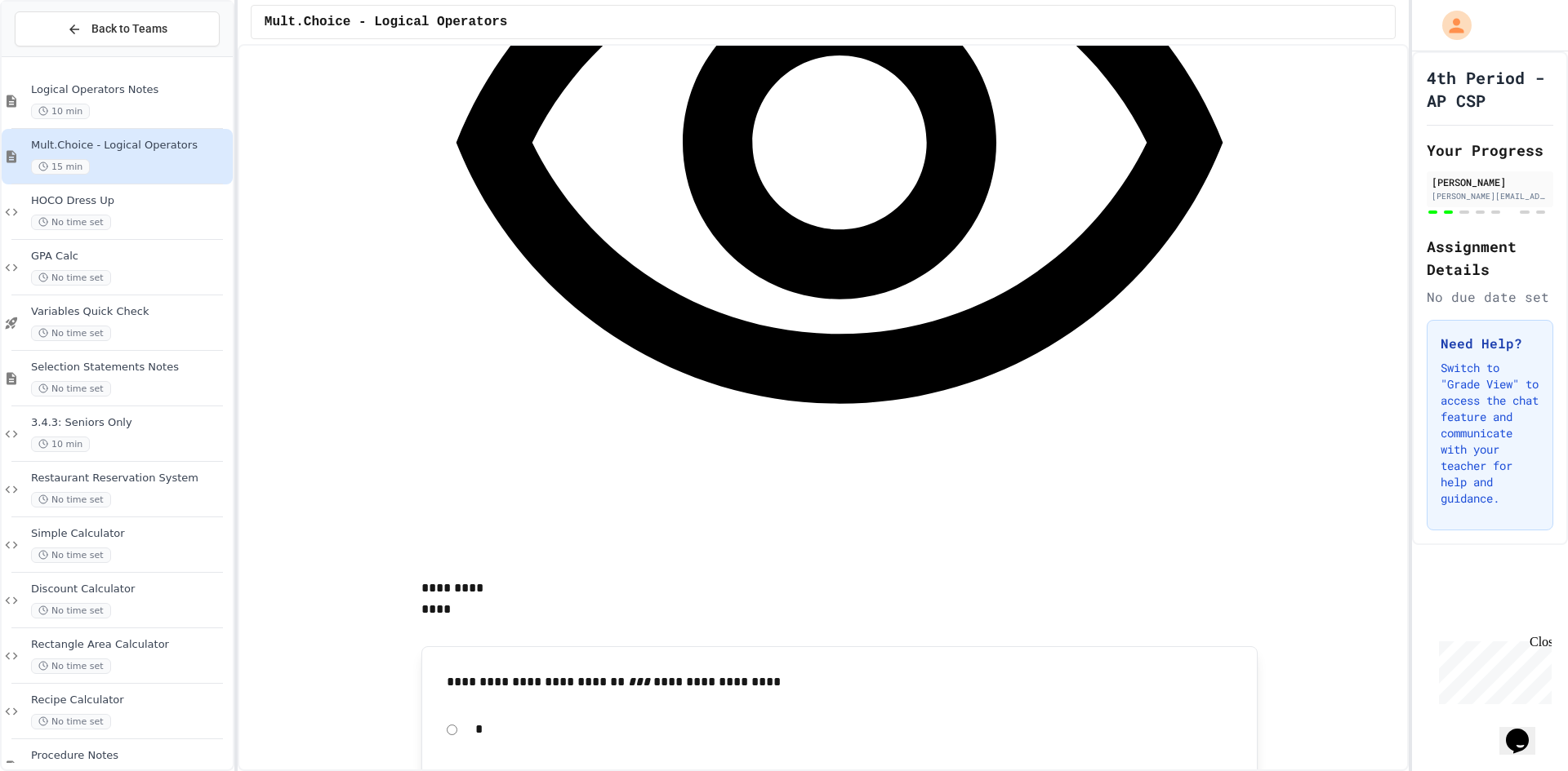
scroll to position [1387, 0]
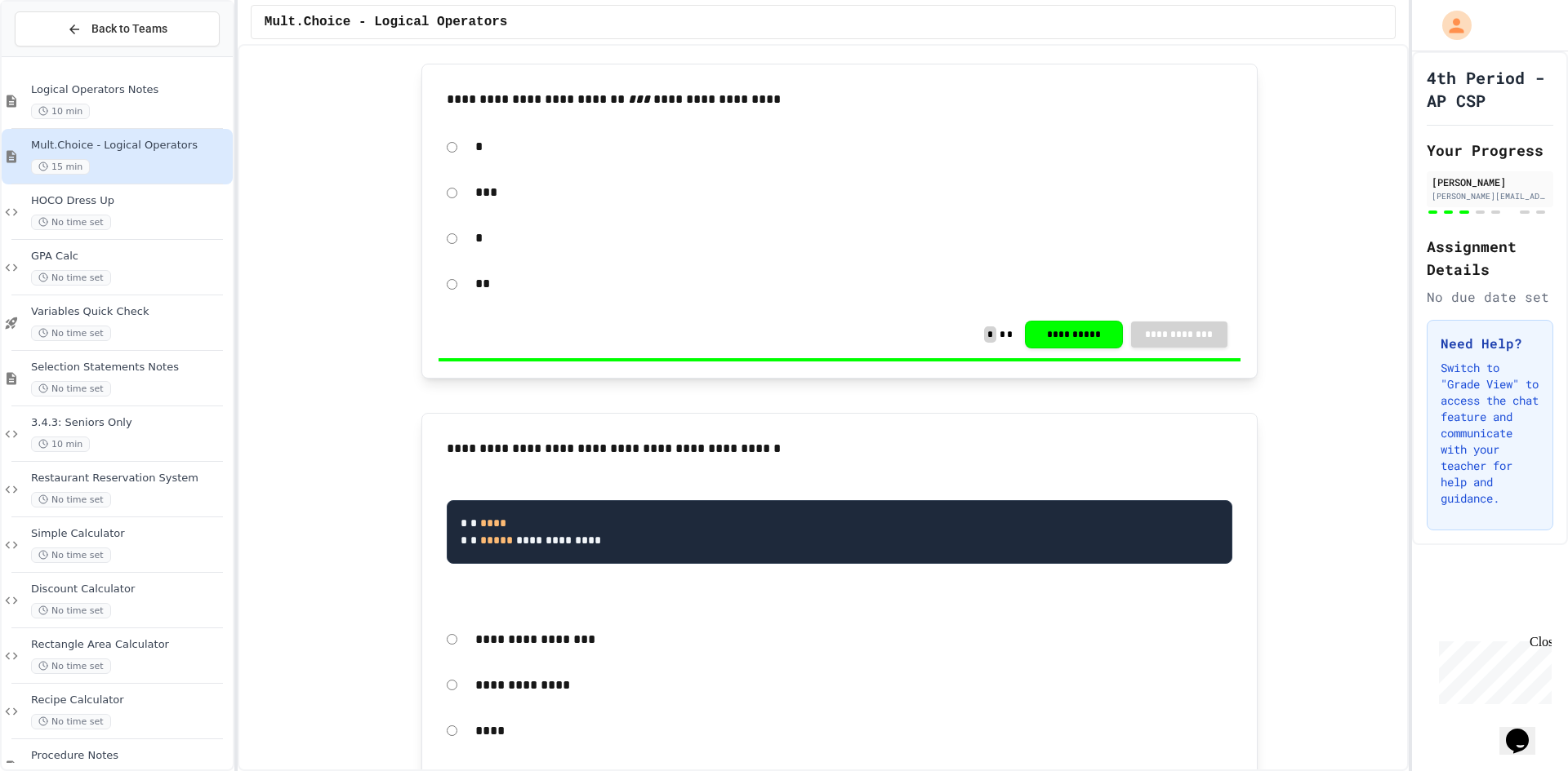
scroll to position [1795, 0]
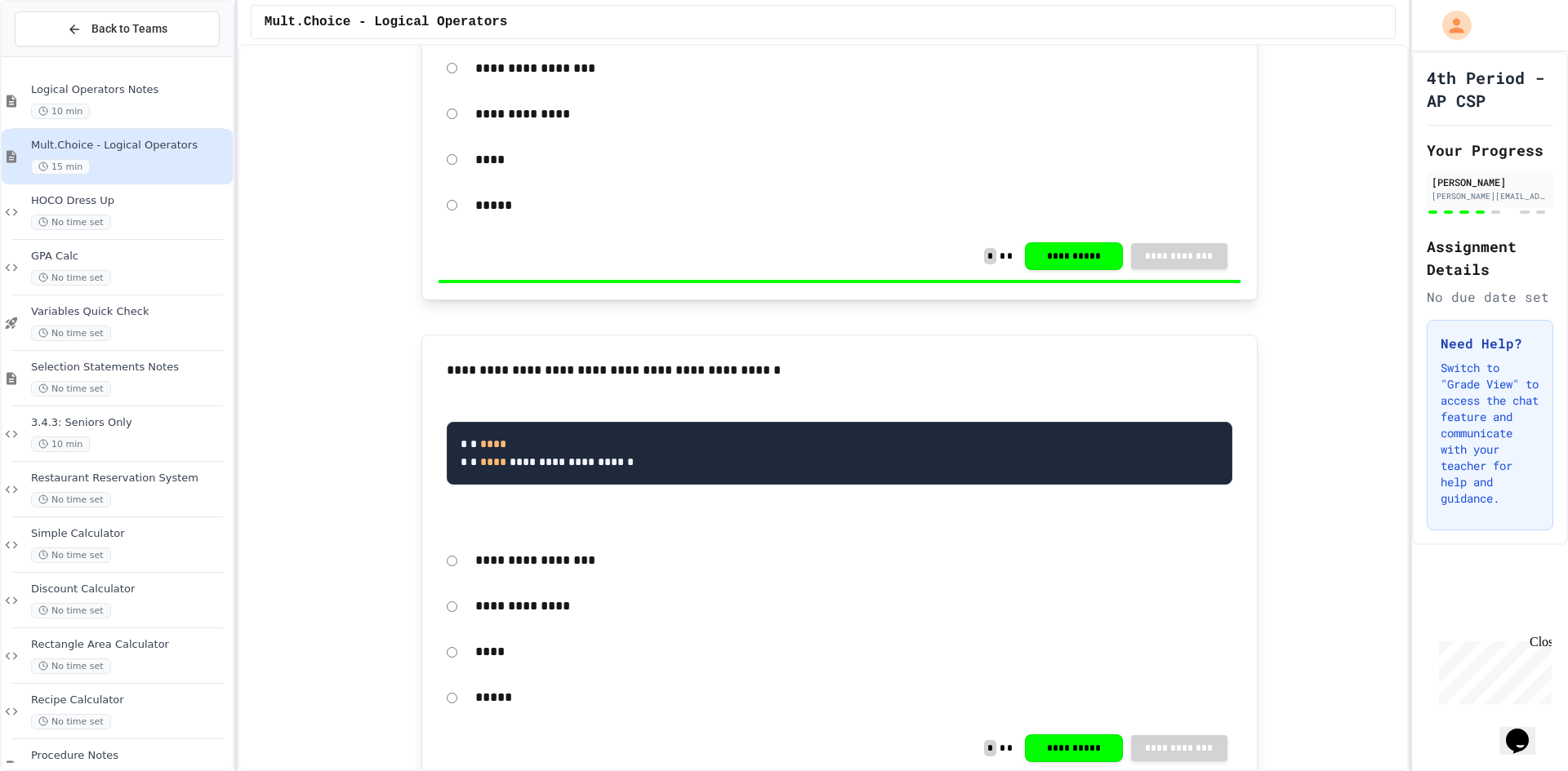
scroll to position [2367, 0]
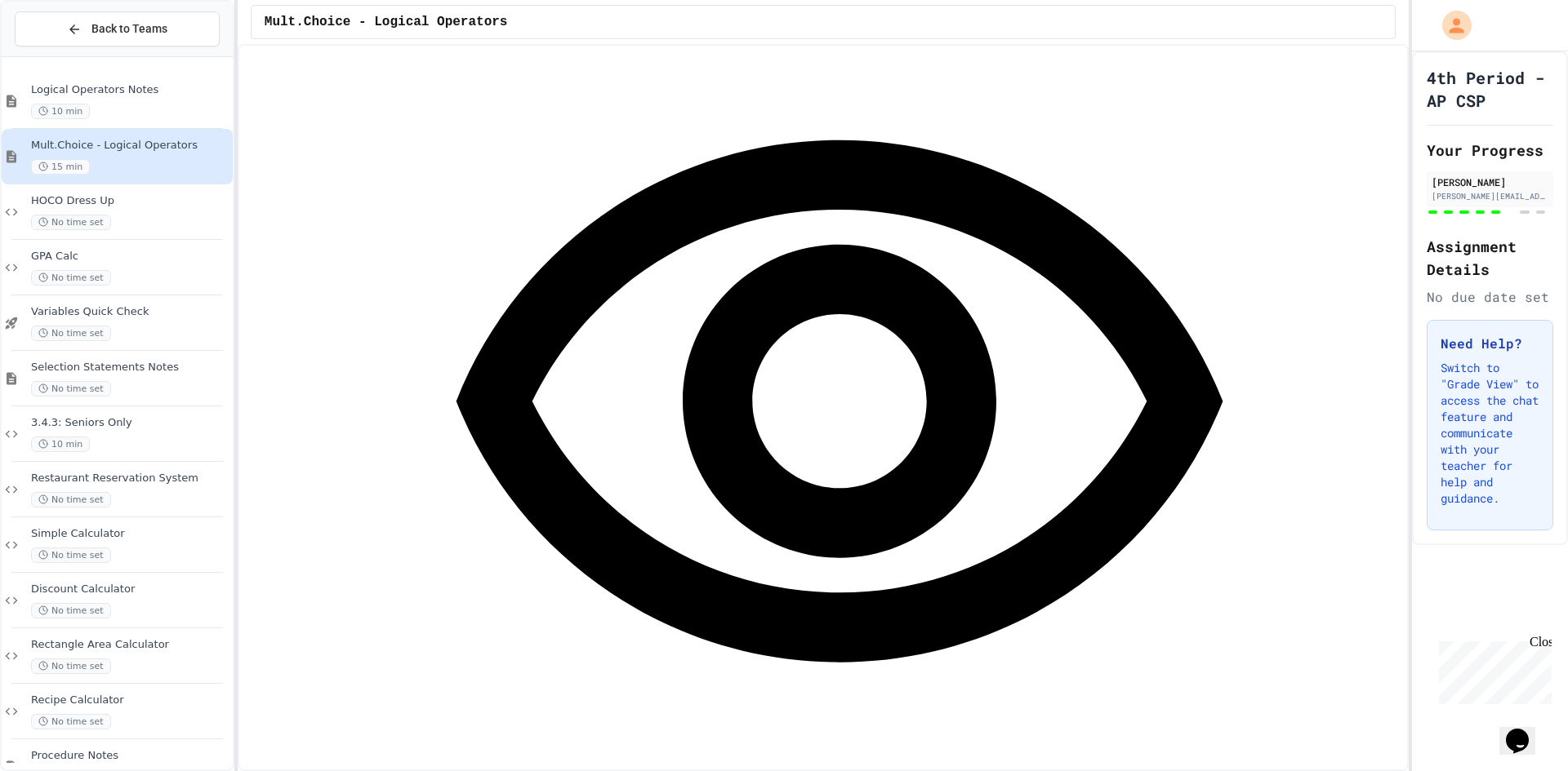
scroll to position [3182, 0]
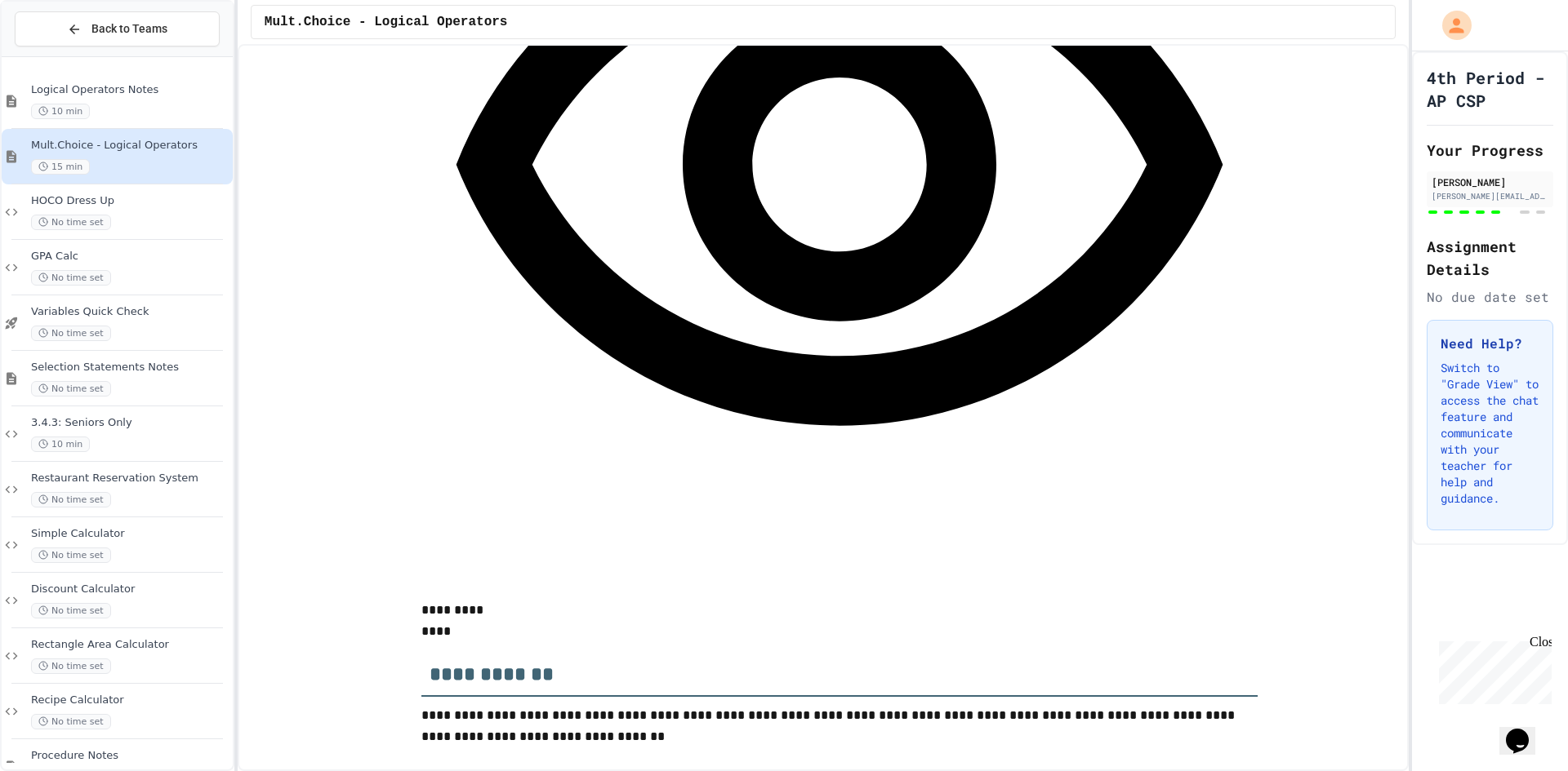
scroll to position [4815, 0]
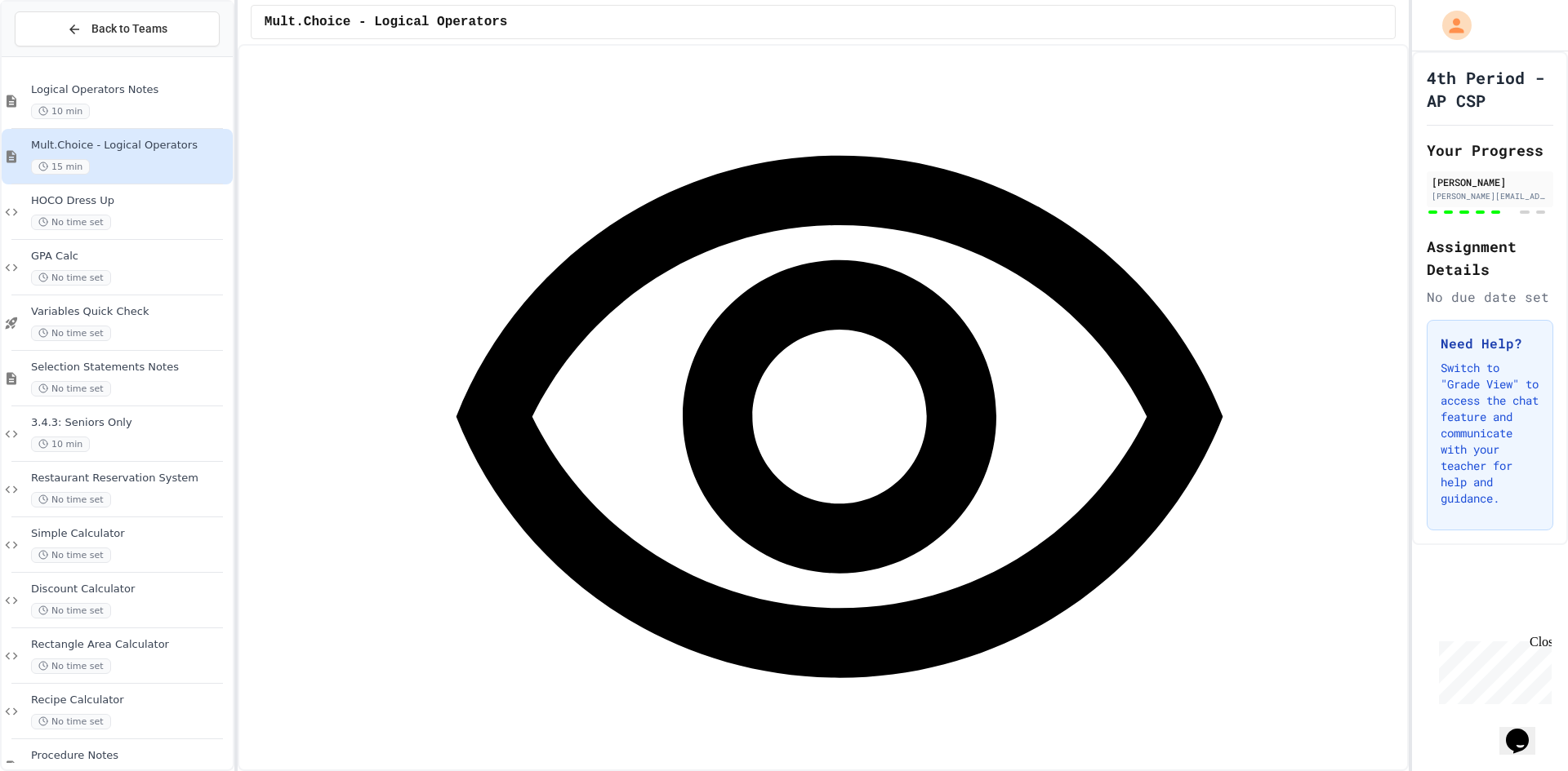
scroll to position [4651, 0]
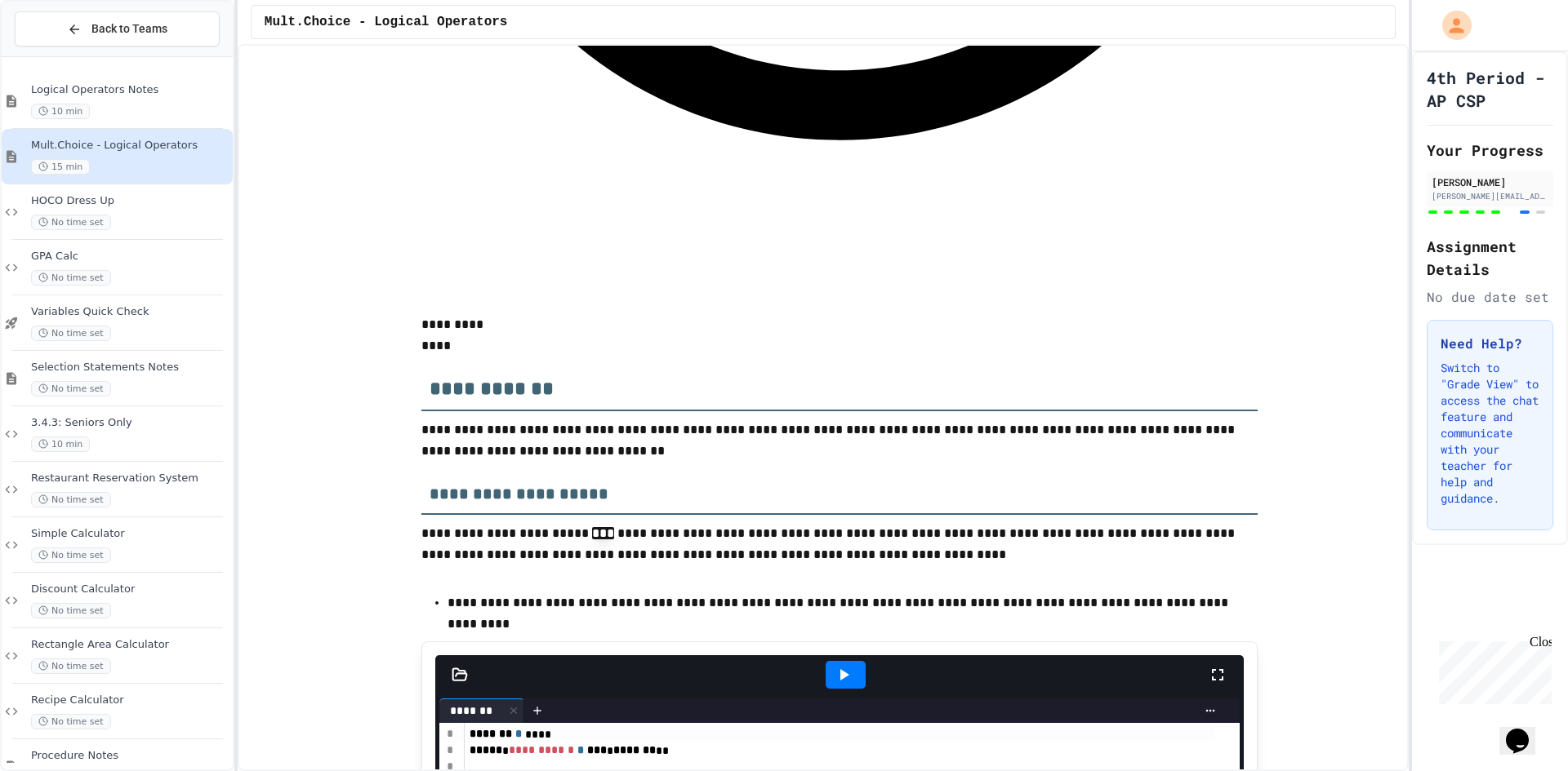
scroll to position [5141, 0]
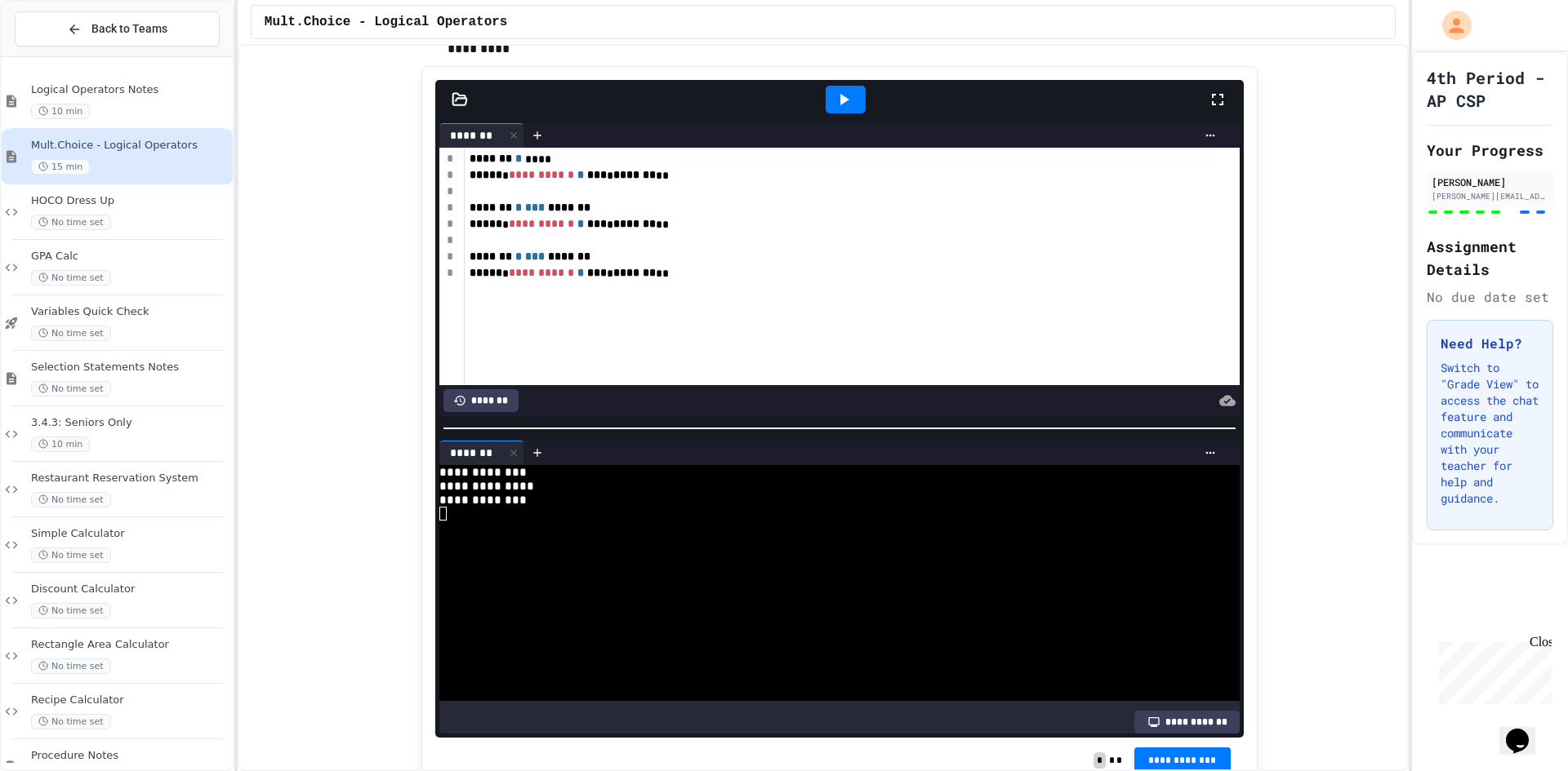
scroll to position [5807, 0]
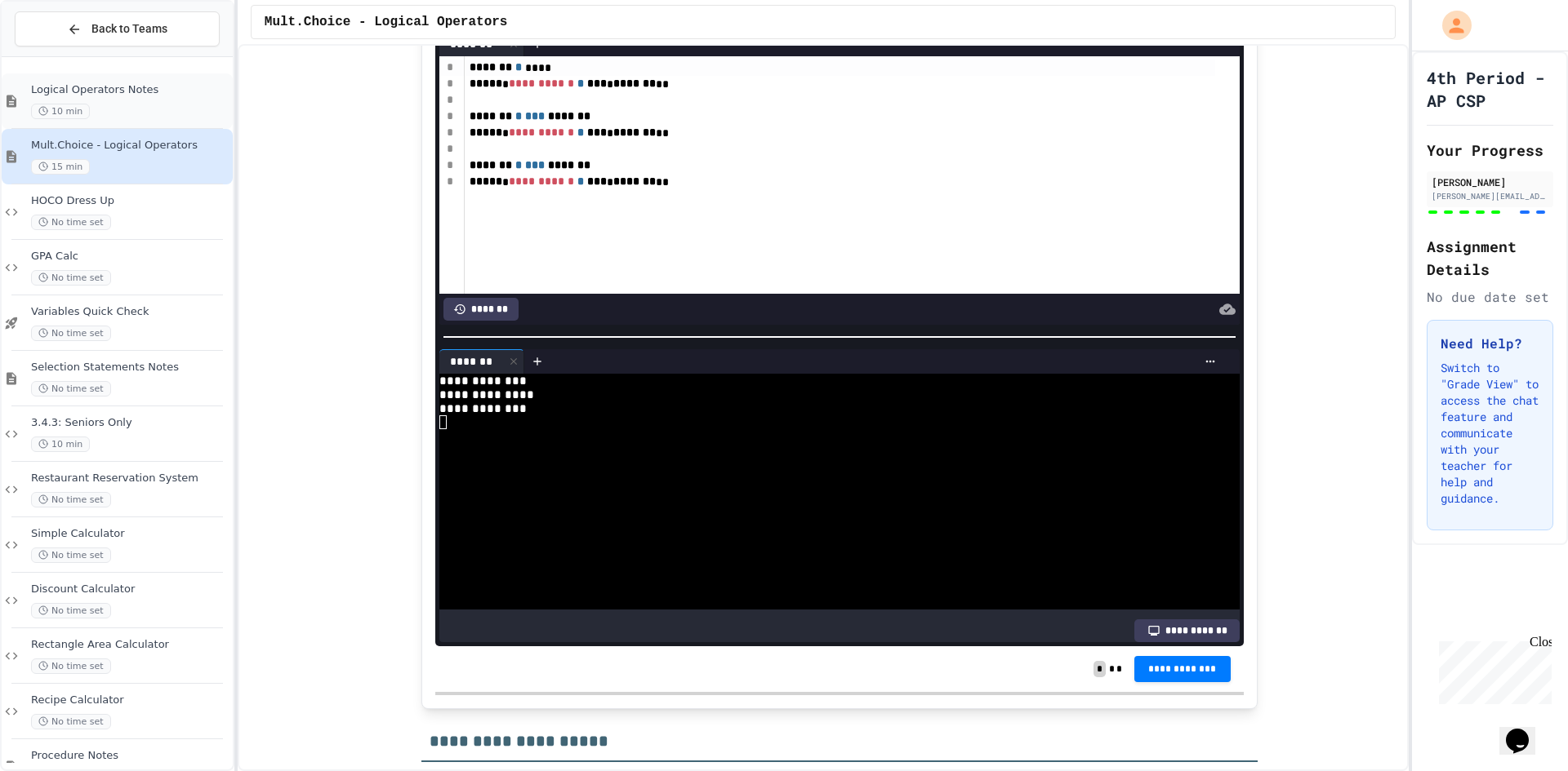
click at [126, 81] on div "Logical Operators Notes 10 min" at bounding box center [117, 101] width 231 height 55
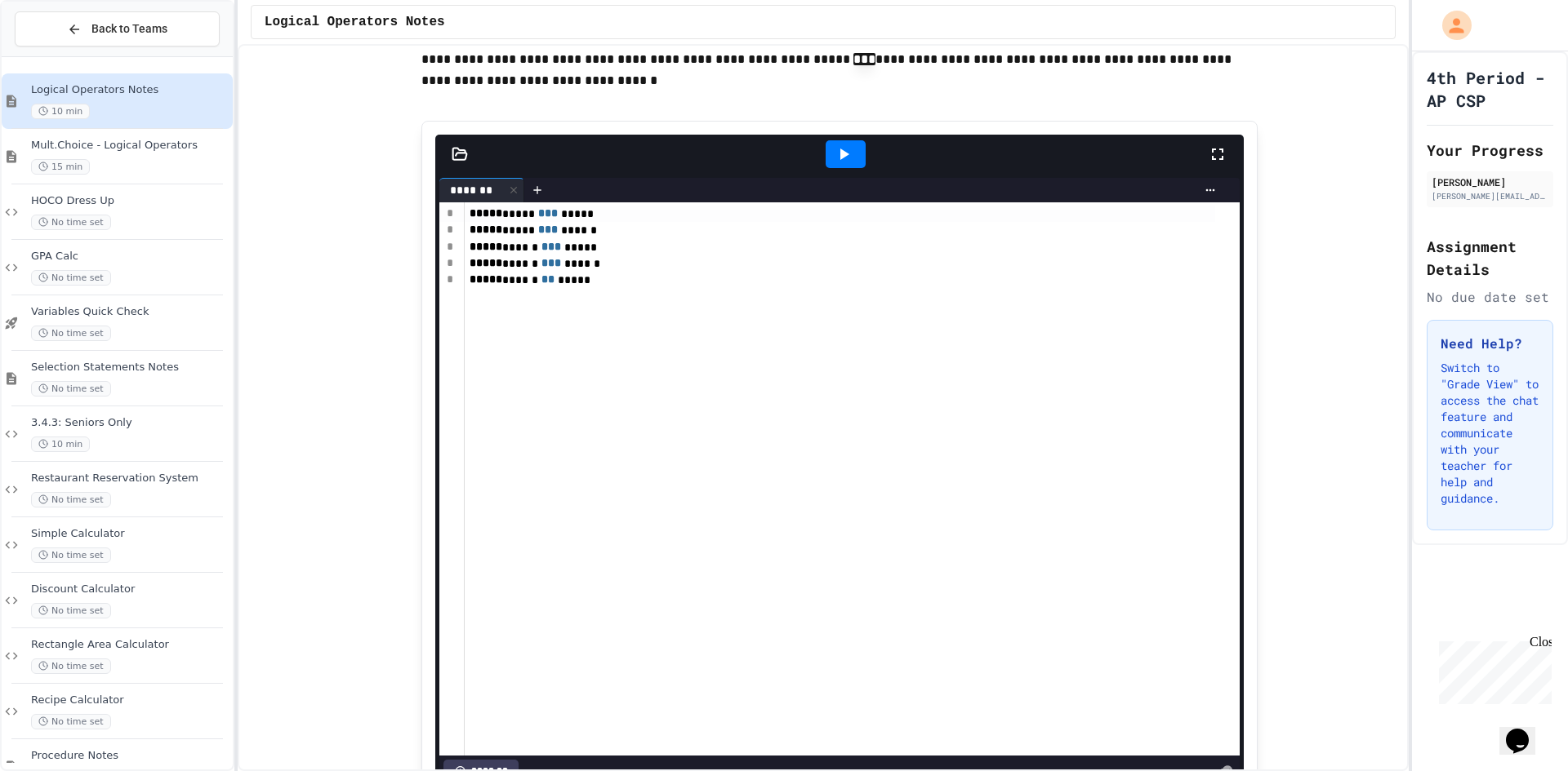
scroll to position [1795, 0]
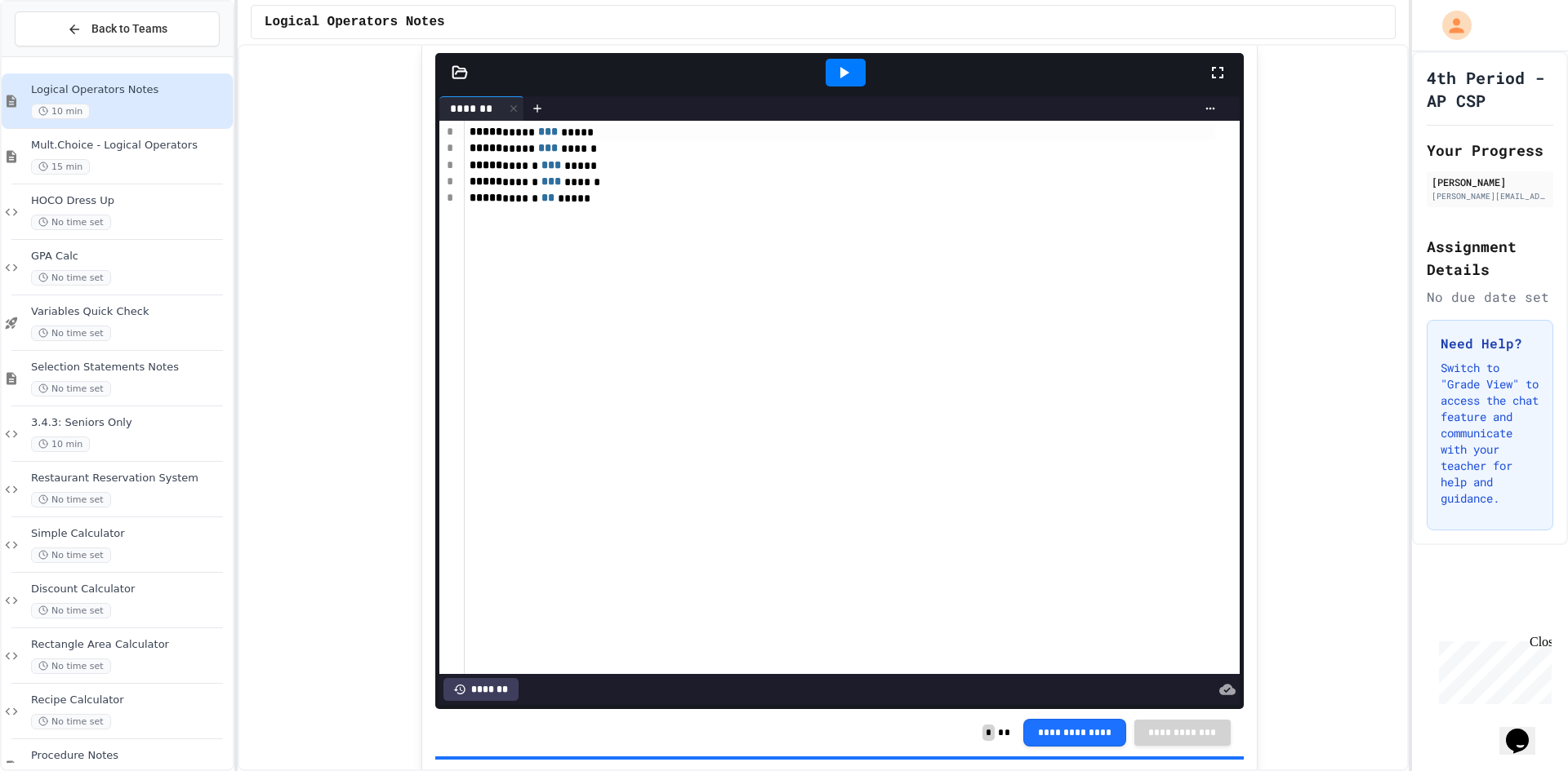
click at [838, 82] on icon at bounding box center [844, 72] width 20 height 20
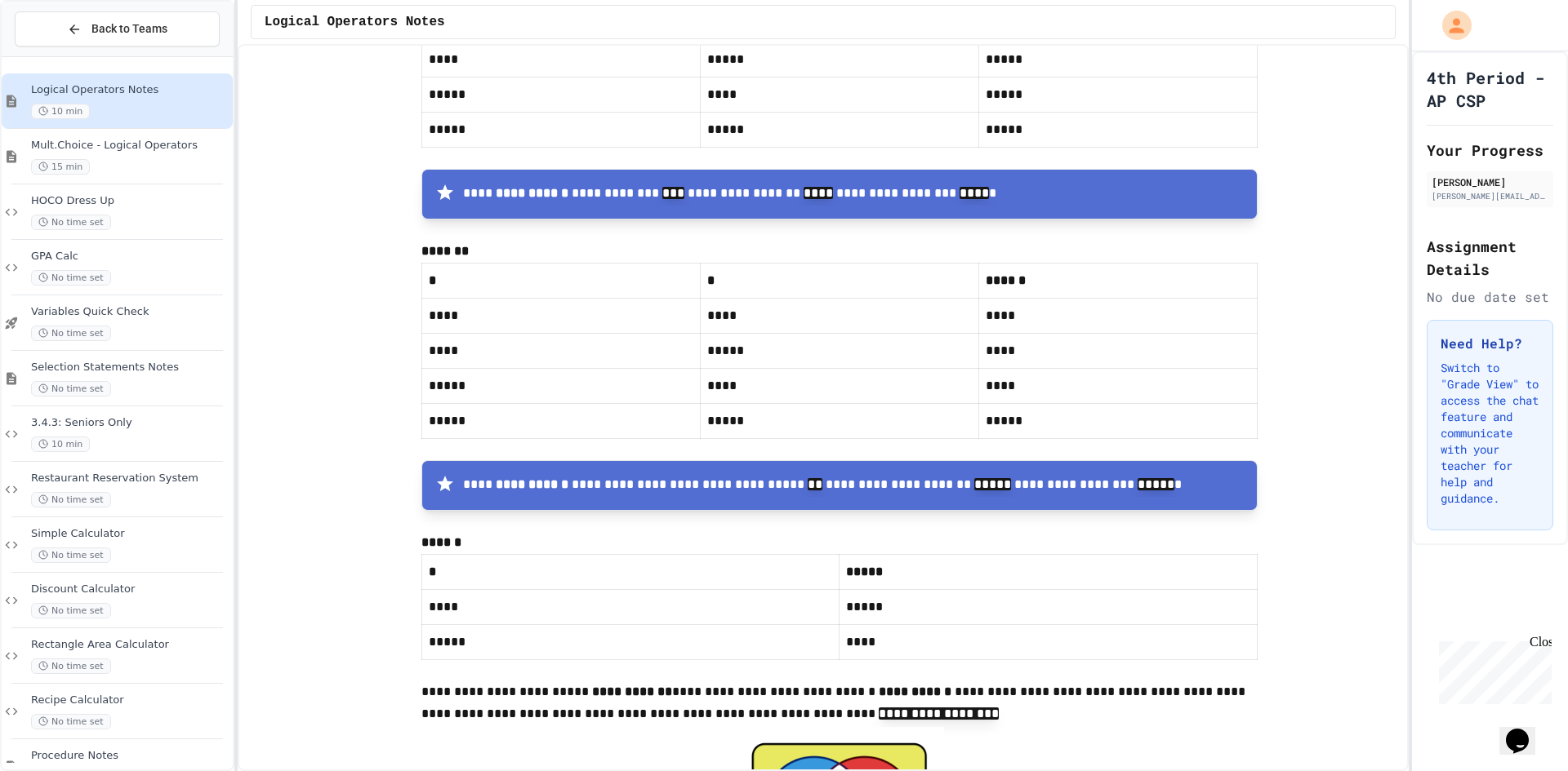
scroll to position [5060, 0]
